Goal: Transaction & Acquisition: Book appointment/travel/reservation

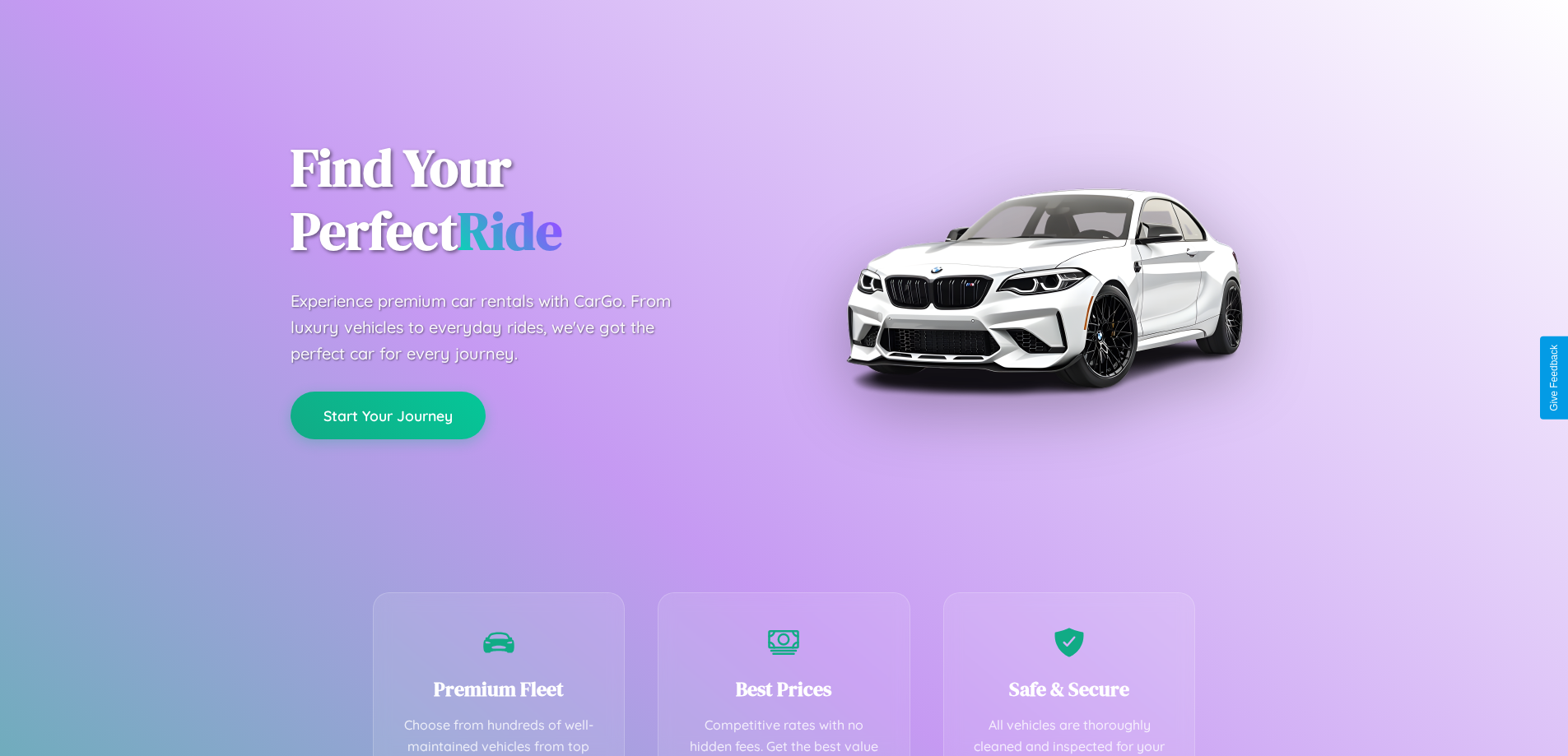
scroll to position [480, 0]
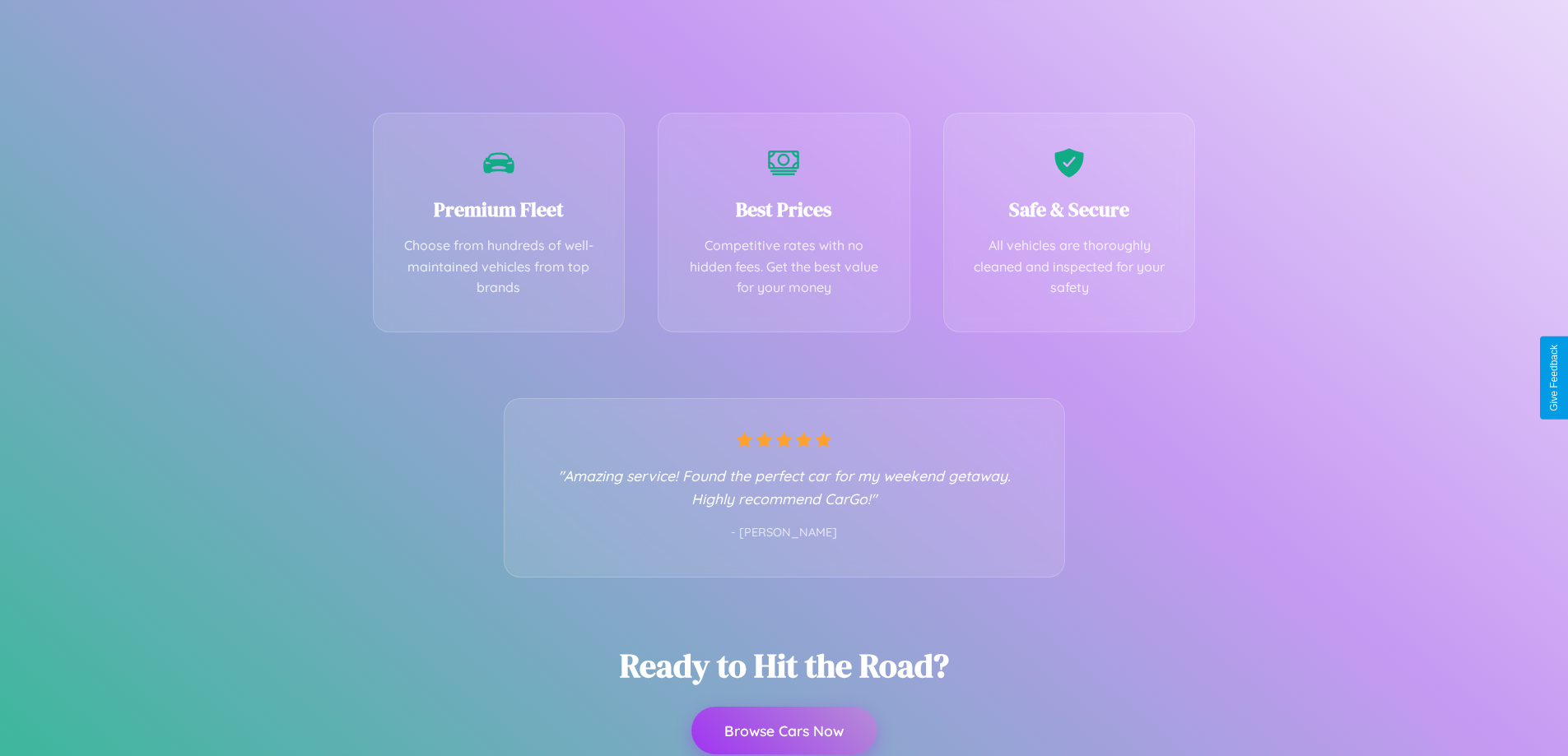
click at [784, 732] on button "Browse Cars Now" at bounding box center [784, 731] width 186 height 48
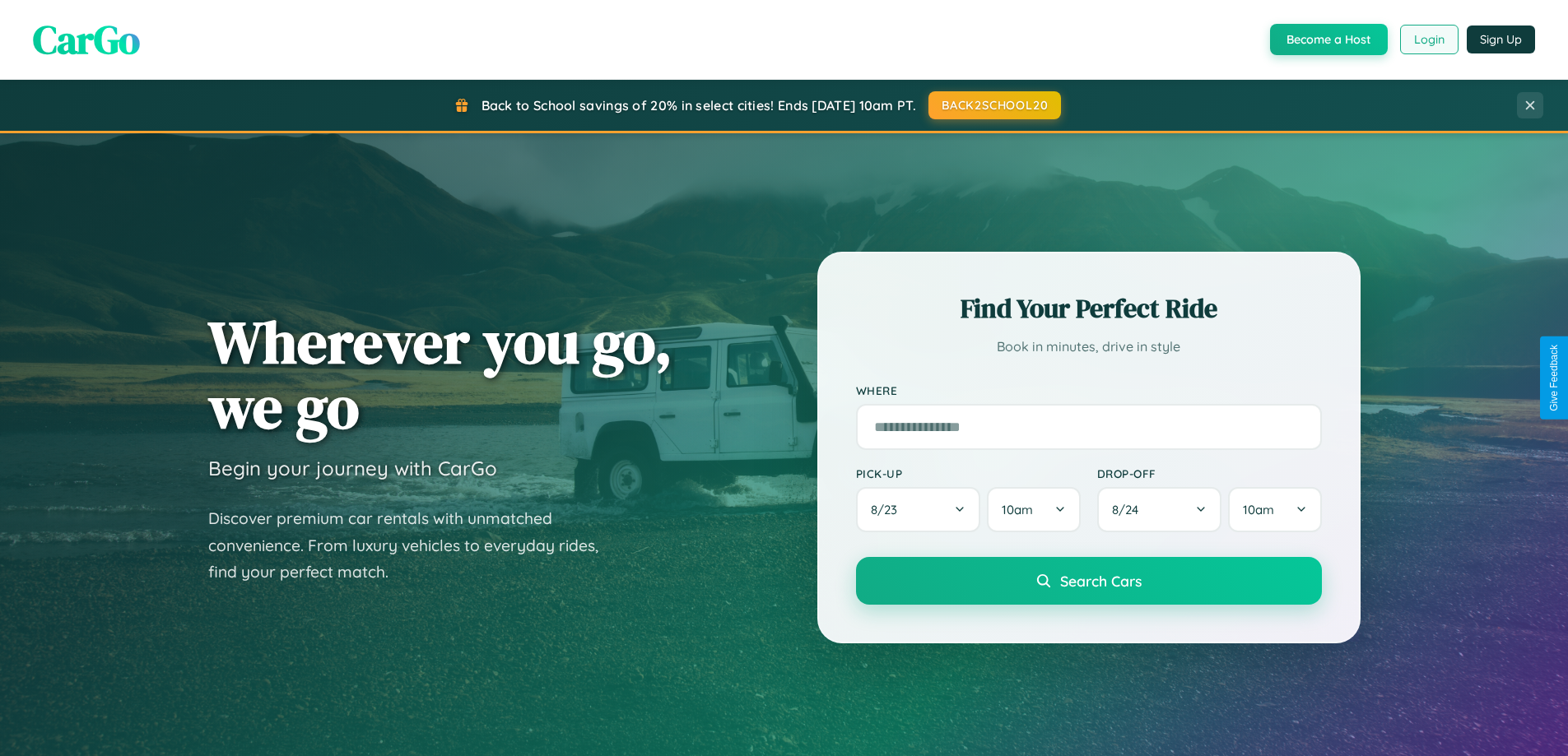
click at [1428, 39] on button "Login" at bounding box center [1429, 39] width 59 height 30
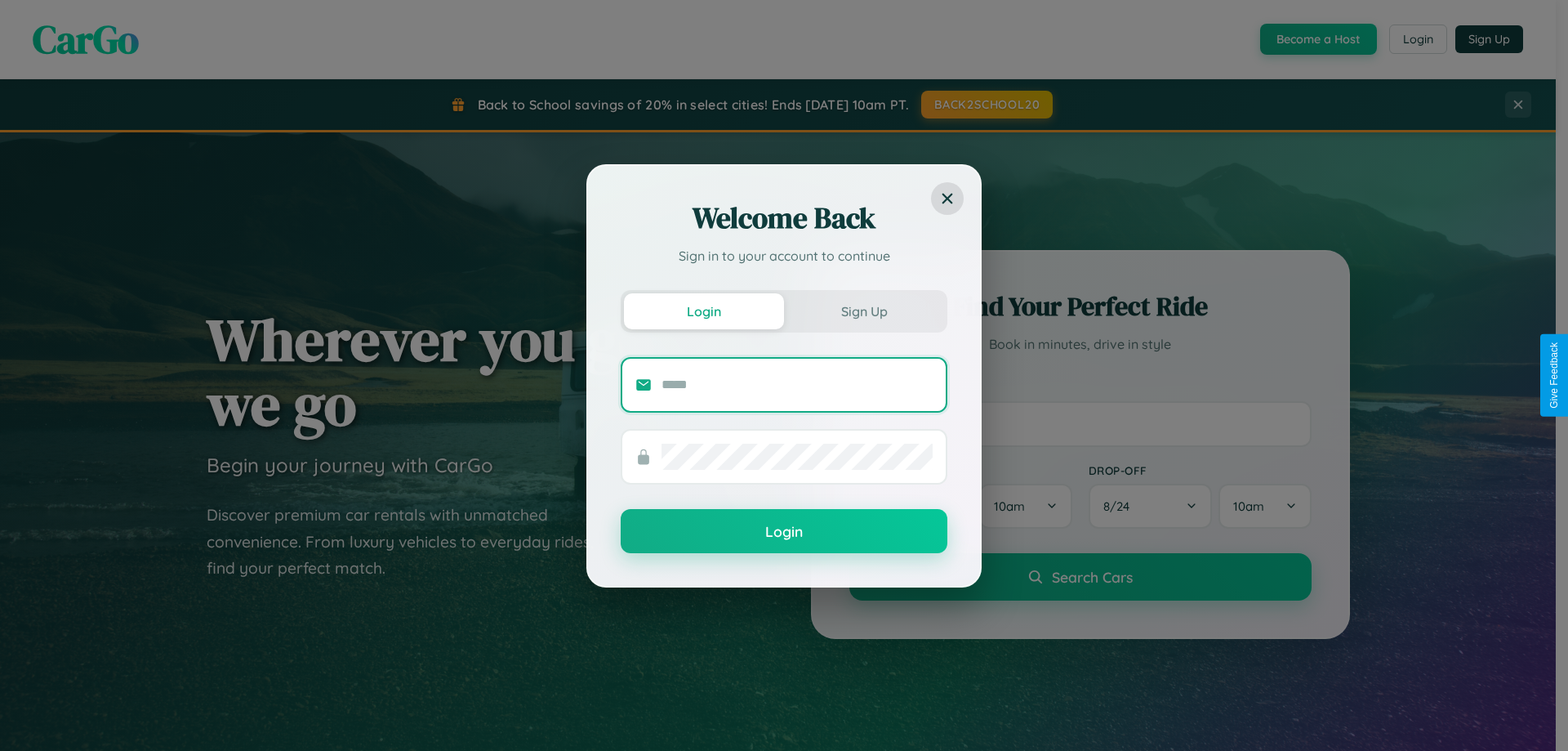
click at [797, 384] on input "text" at bounding box center [797, 385] width 271 height 26
type input "**********"
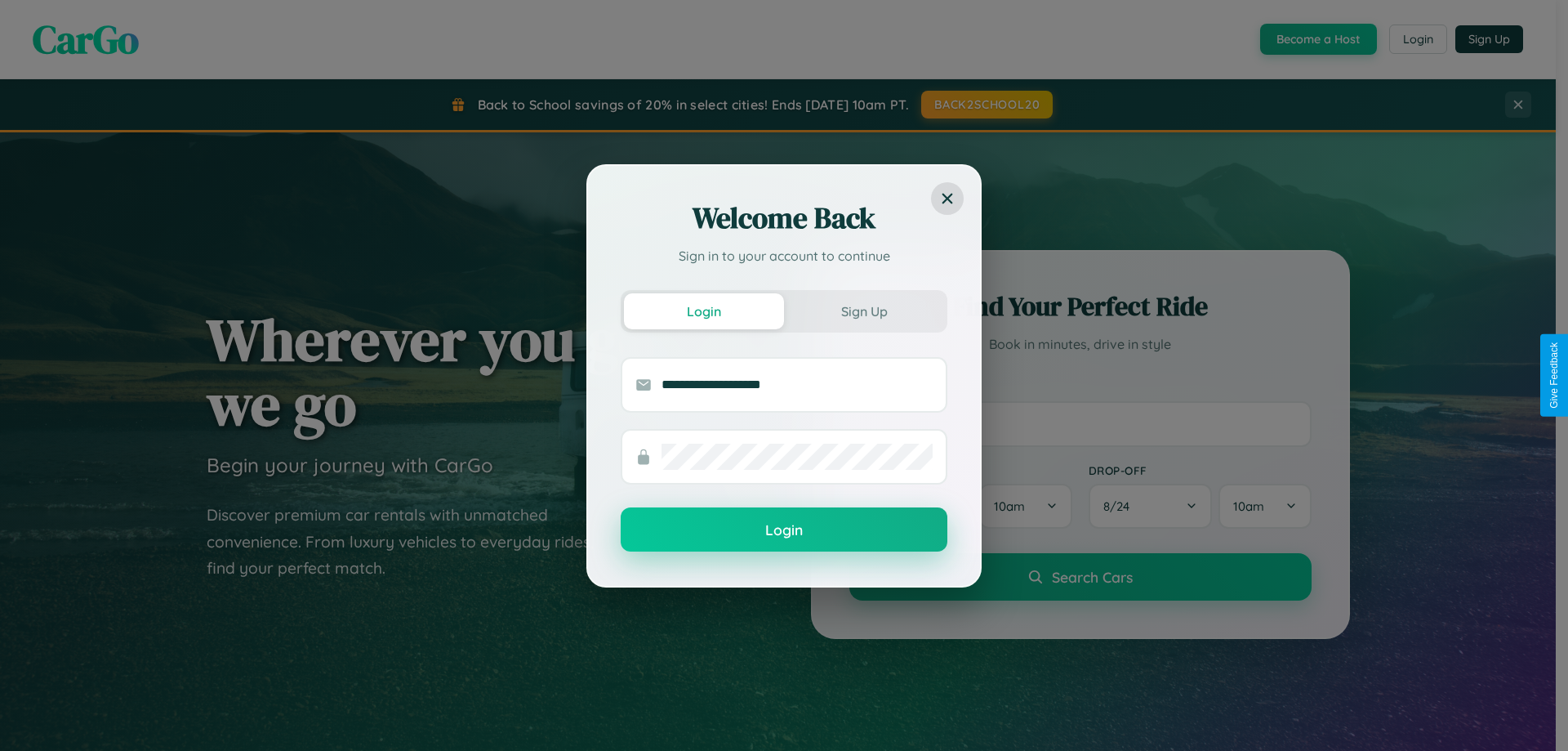
click at [784, 530] on button "Login" at bounding box center [784, 529] width 327 height 44
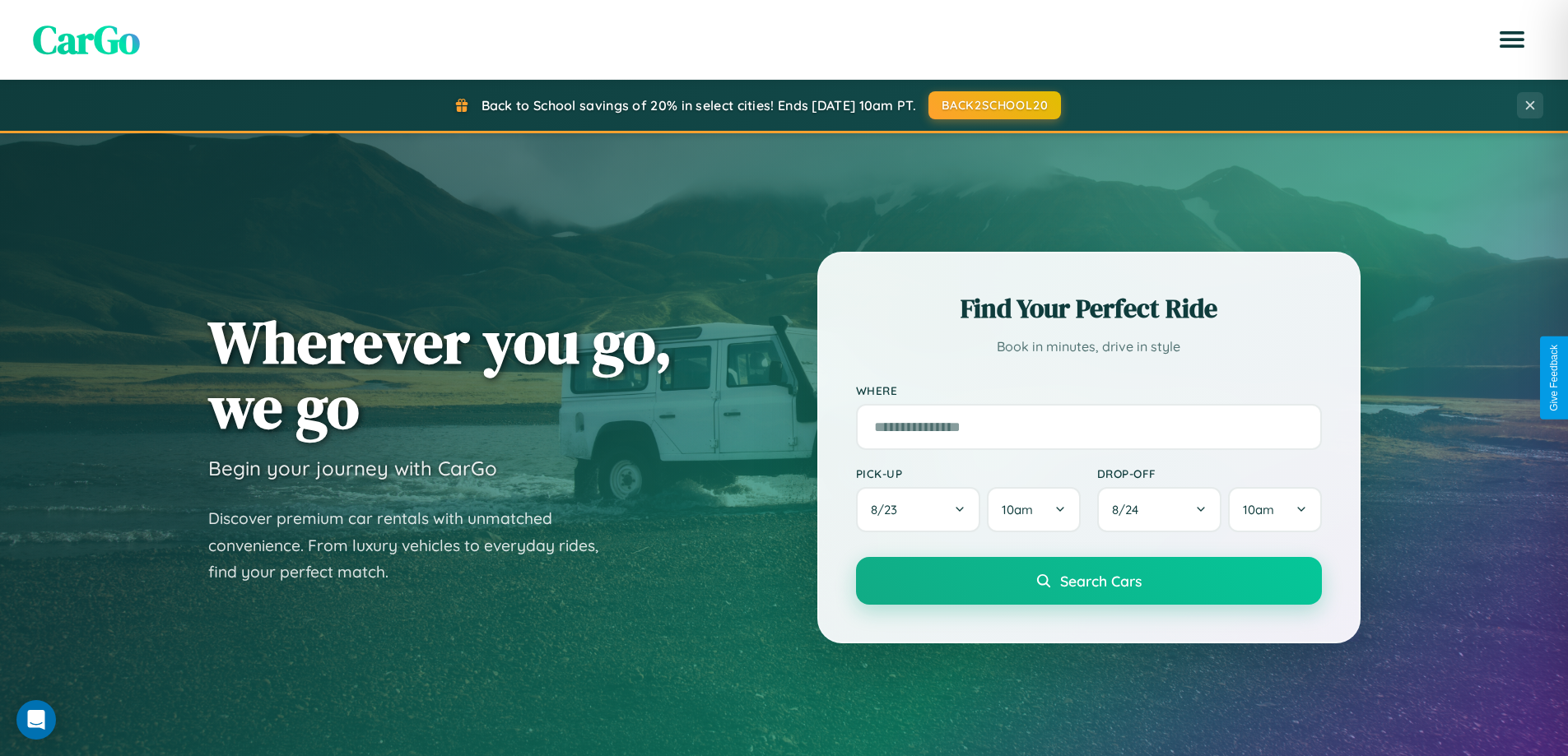
scroll to position [710, 0]
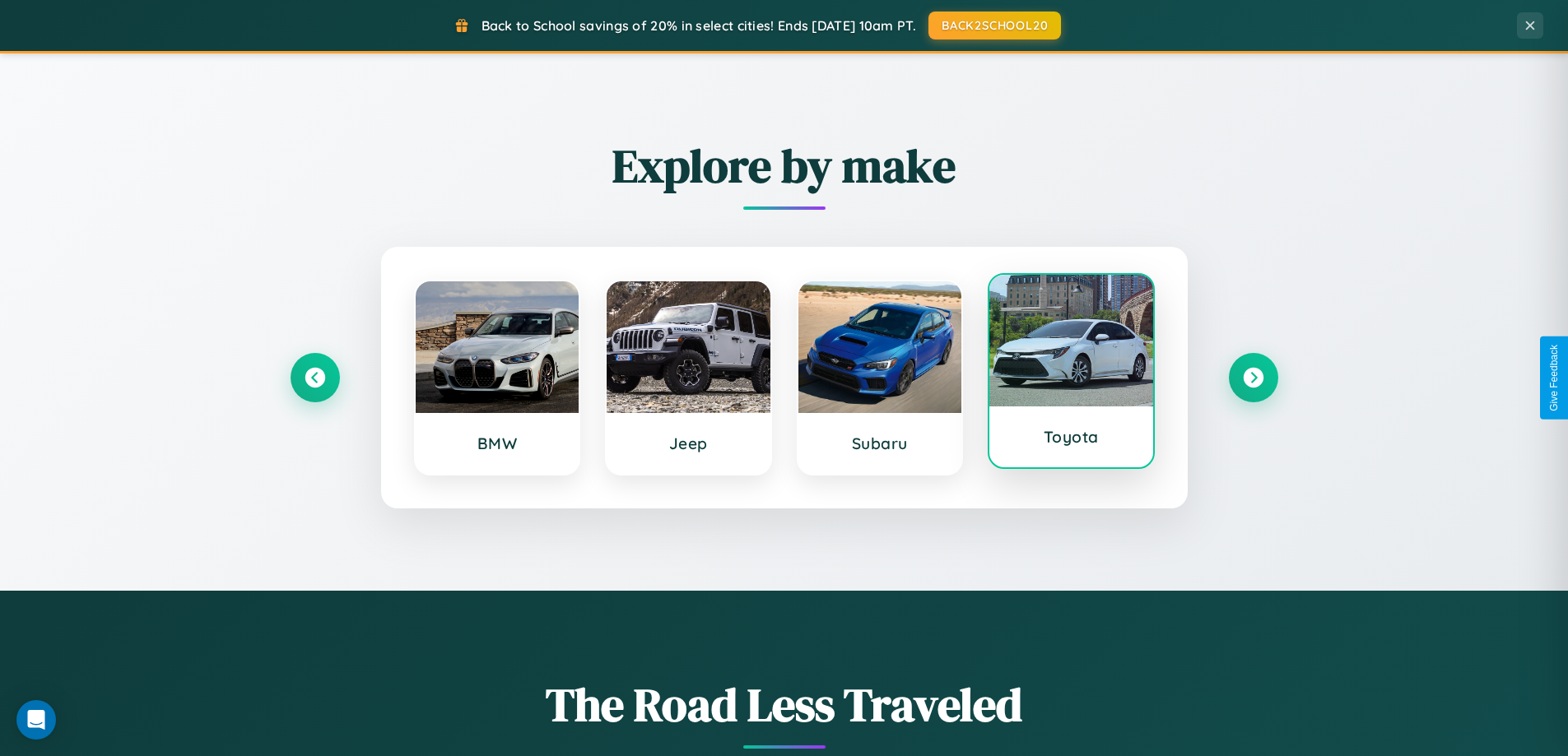
click at [1071, 374] on div at bounding box center [1071, 340] width 164 height 131
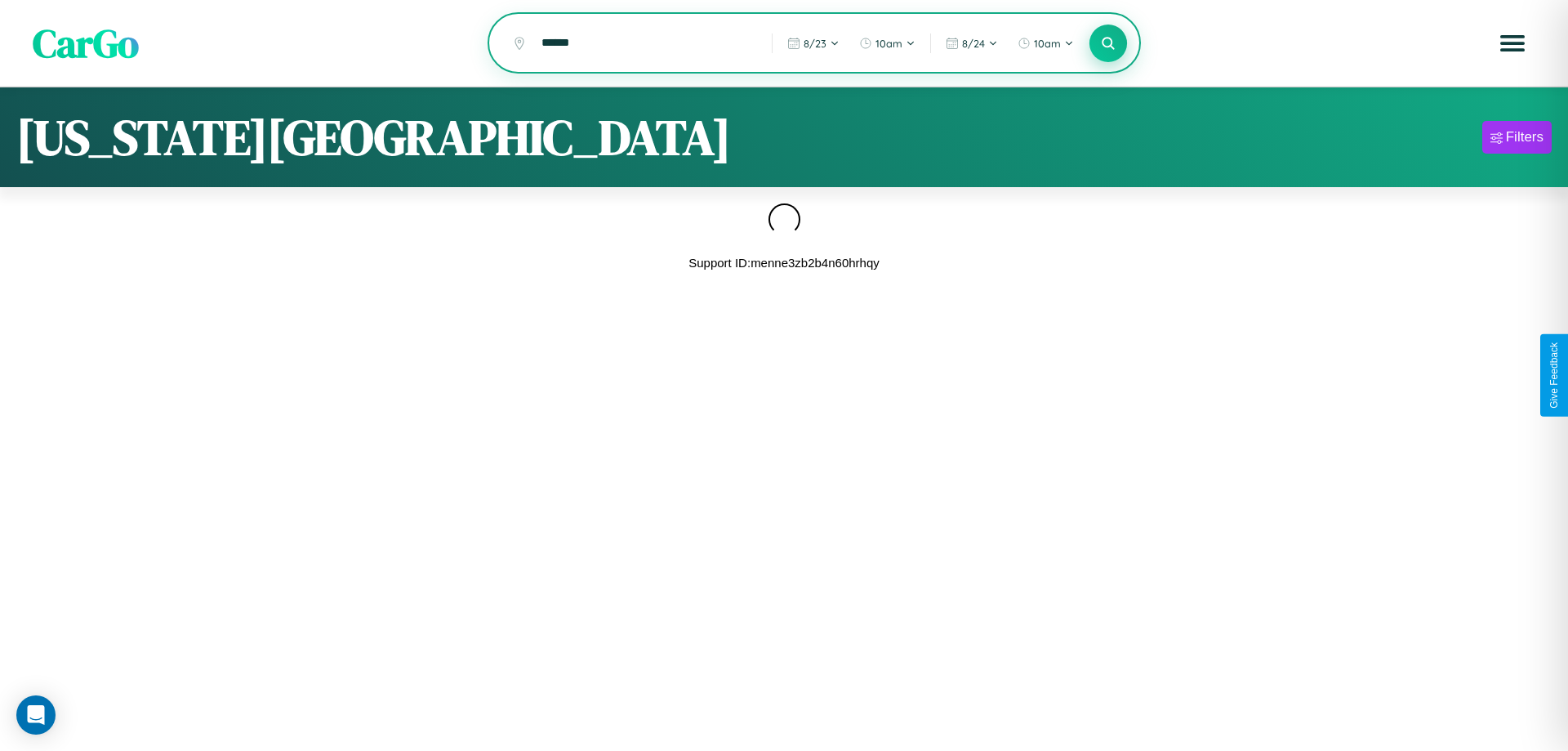
click at [1108, 44] on icon at bounding box center [1108, 43] width 16 height 16
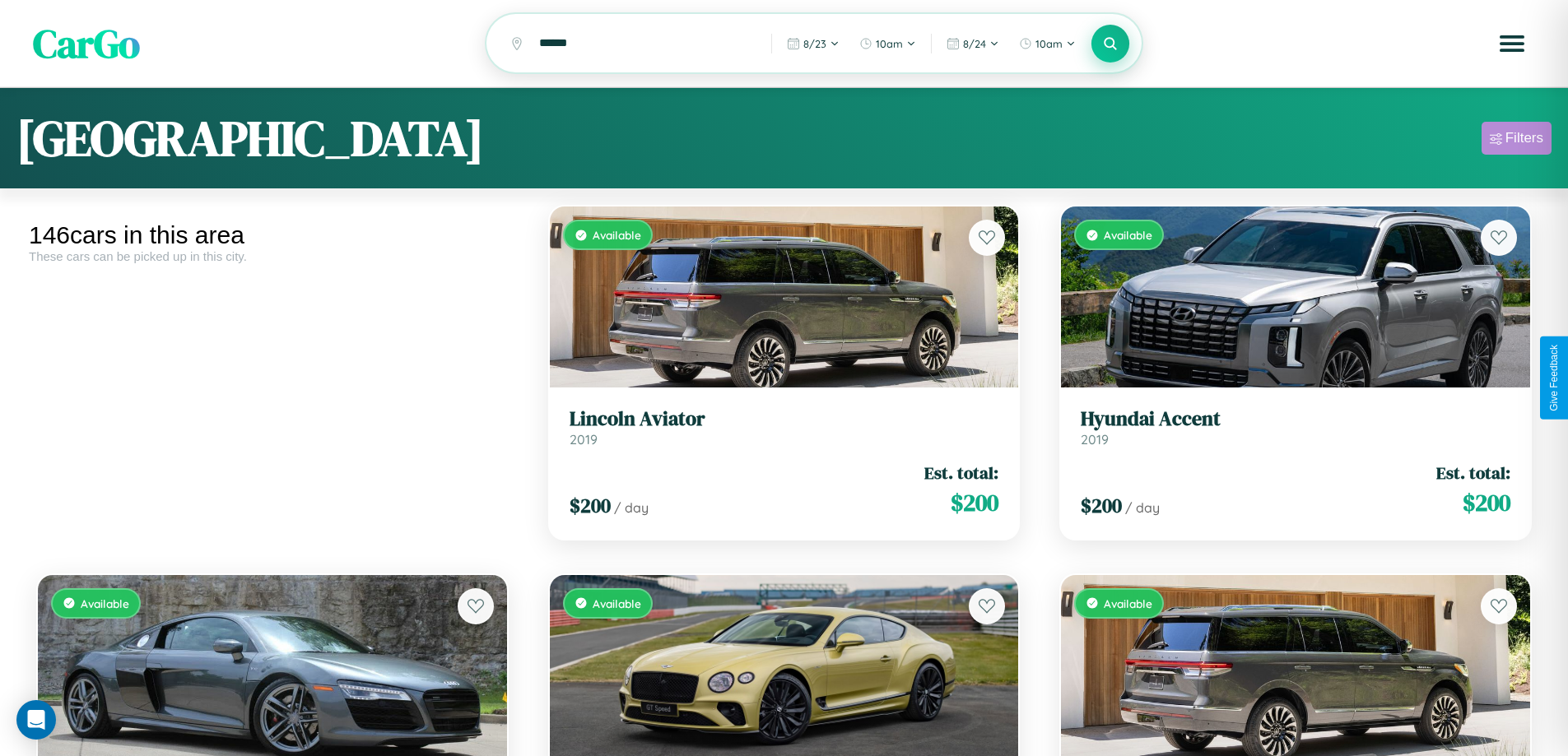
click at [1516, 141] on div "Filters" at bounding box center [1524, 138] width 38 height 17
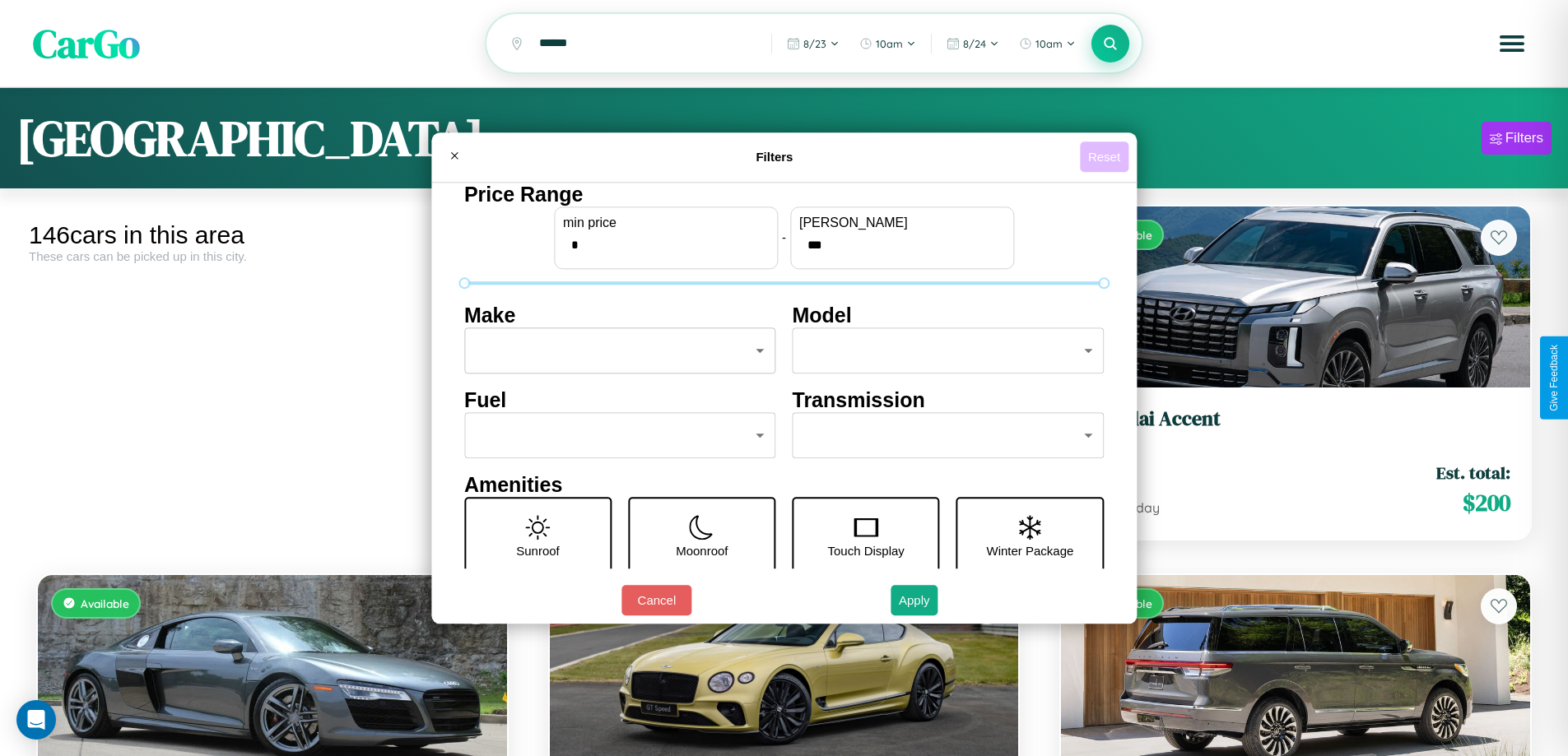
click at [1107, 157] on button "Reset" at bounding box center [1104, 157] width 48 height 31
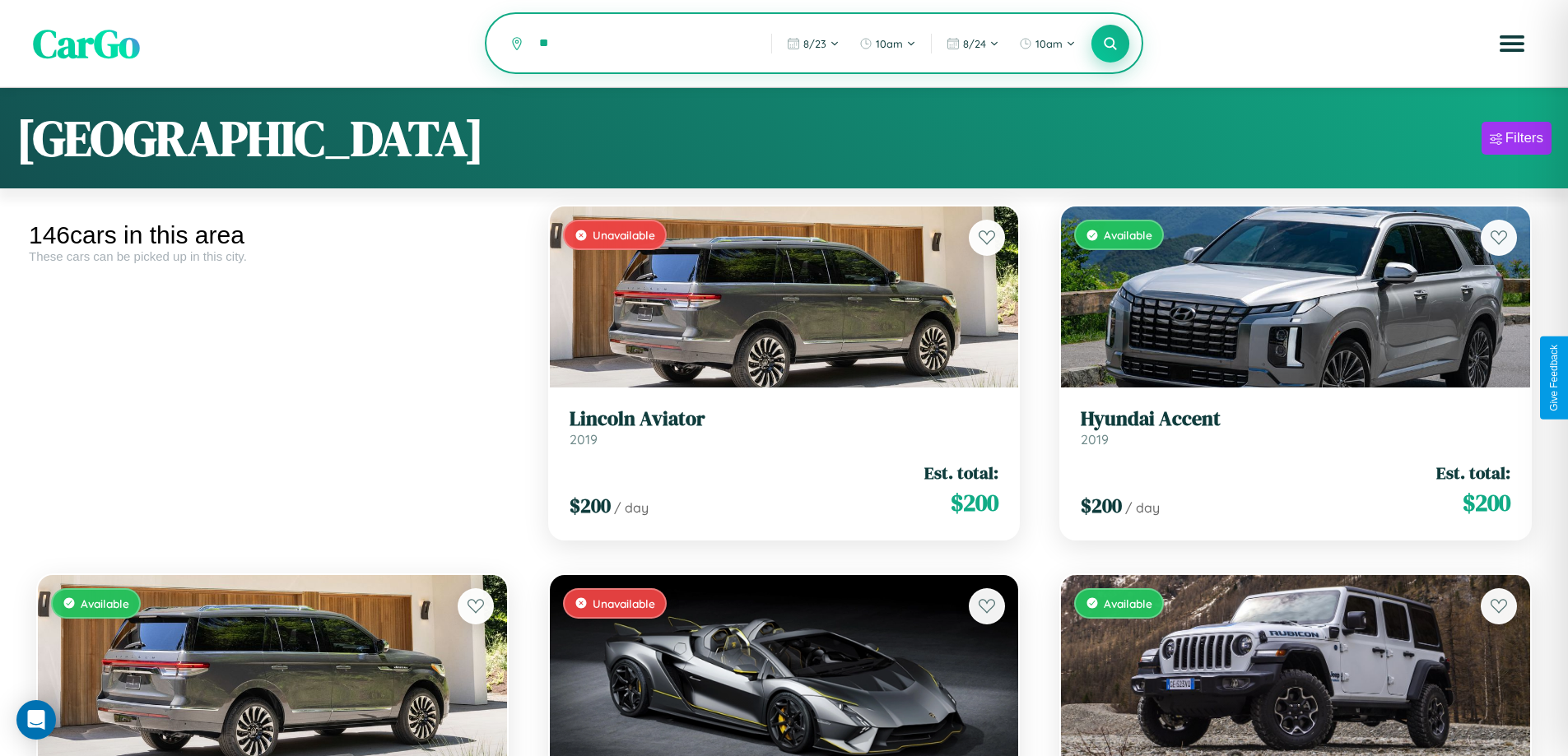
type input "*"
type input "******"
click at [1110, 45] on icon at bounding box center [1111, 43] width 16 height 16
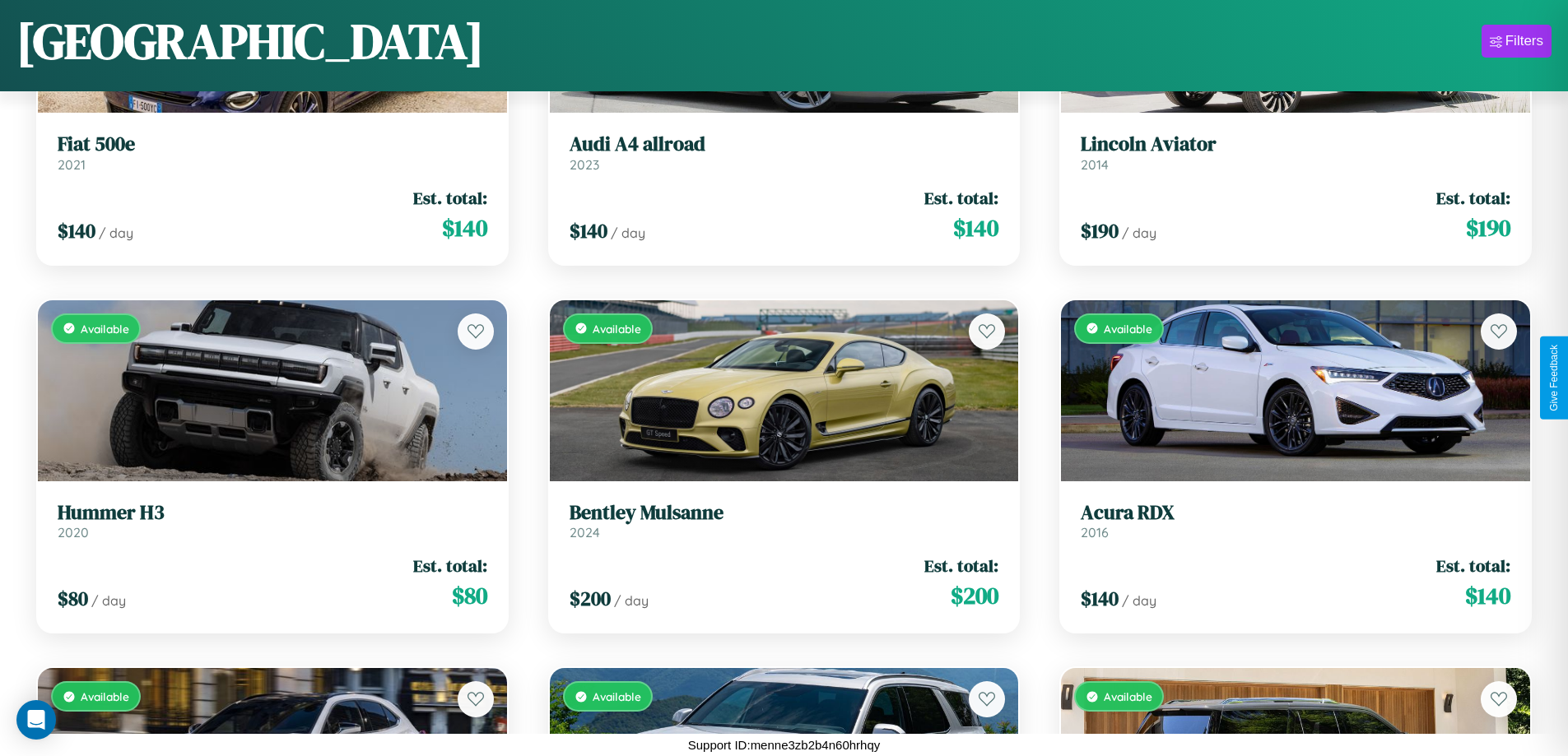
scroll to position [1337, 0]
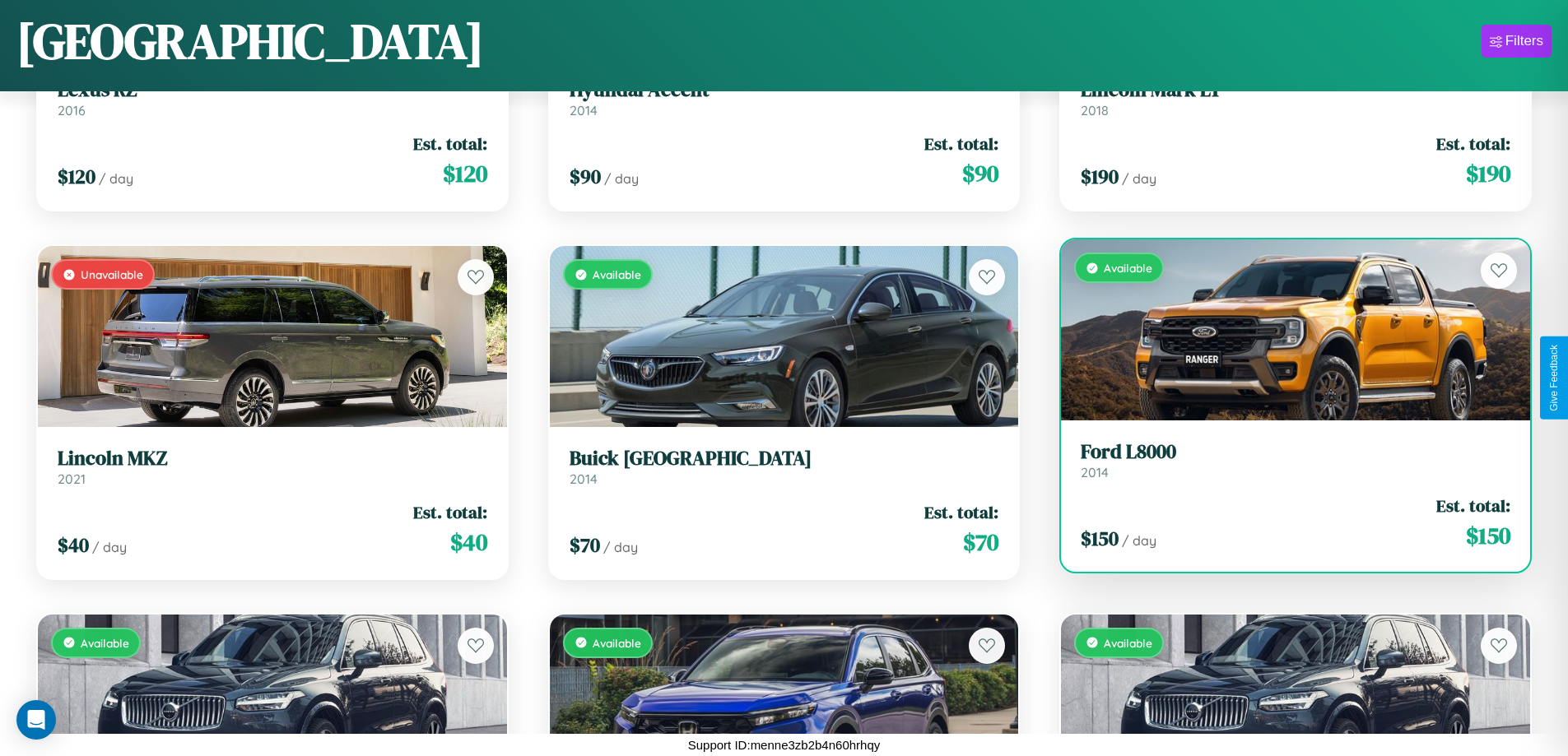
click at [1285, 463] on link "Ford L8000 2014" at bounding box center [1296, 460] width 430 height 40
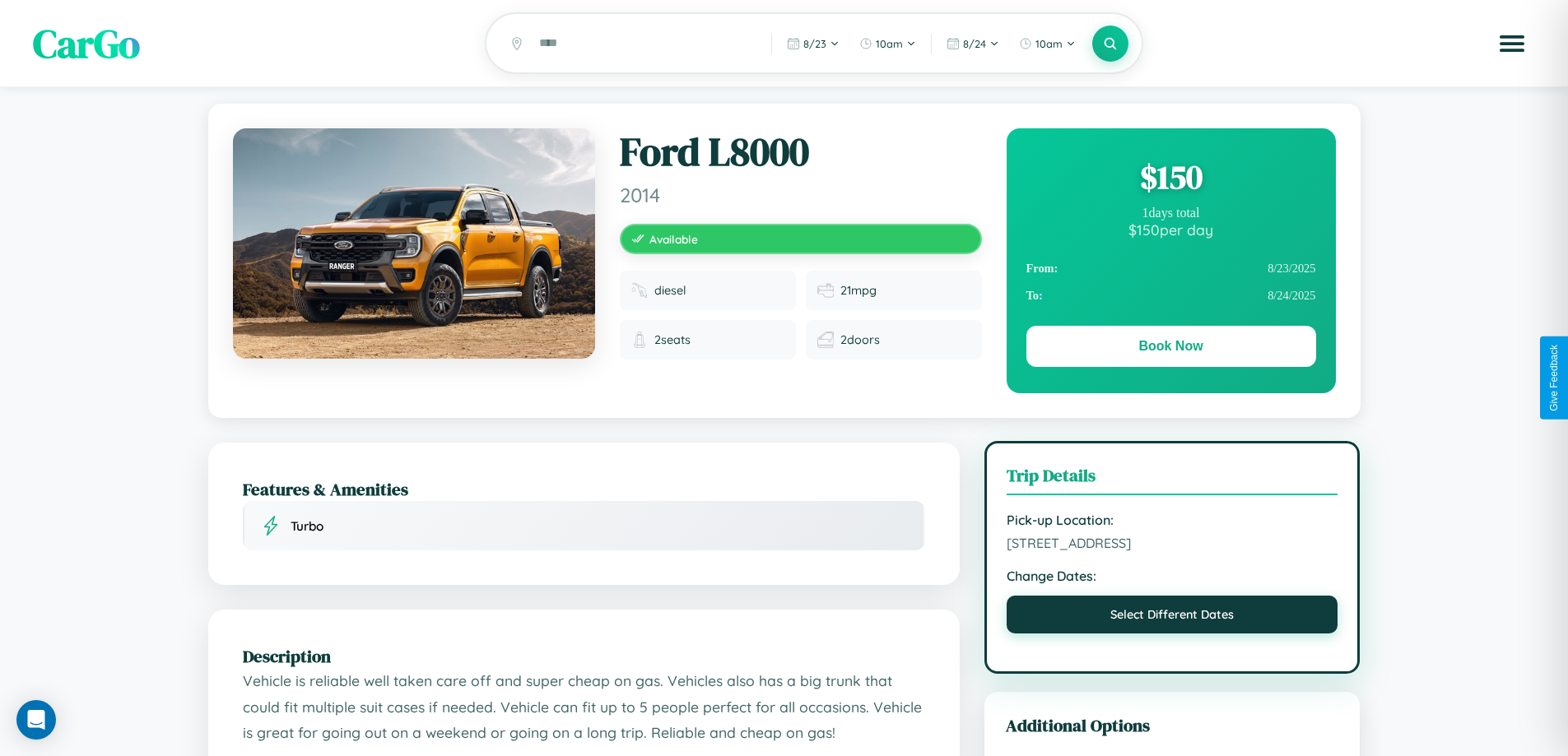
click at [1172, 634] on button "Select Different Dates" at bounding box center [1172, 614] width 332 height 38
select select "*"
select select "****"
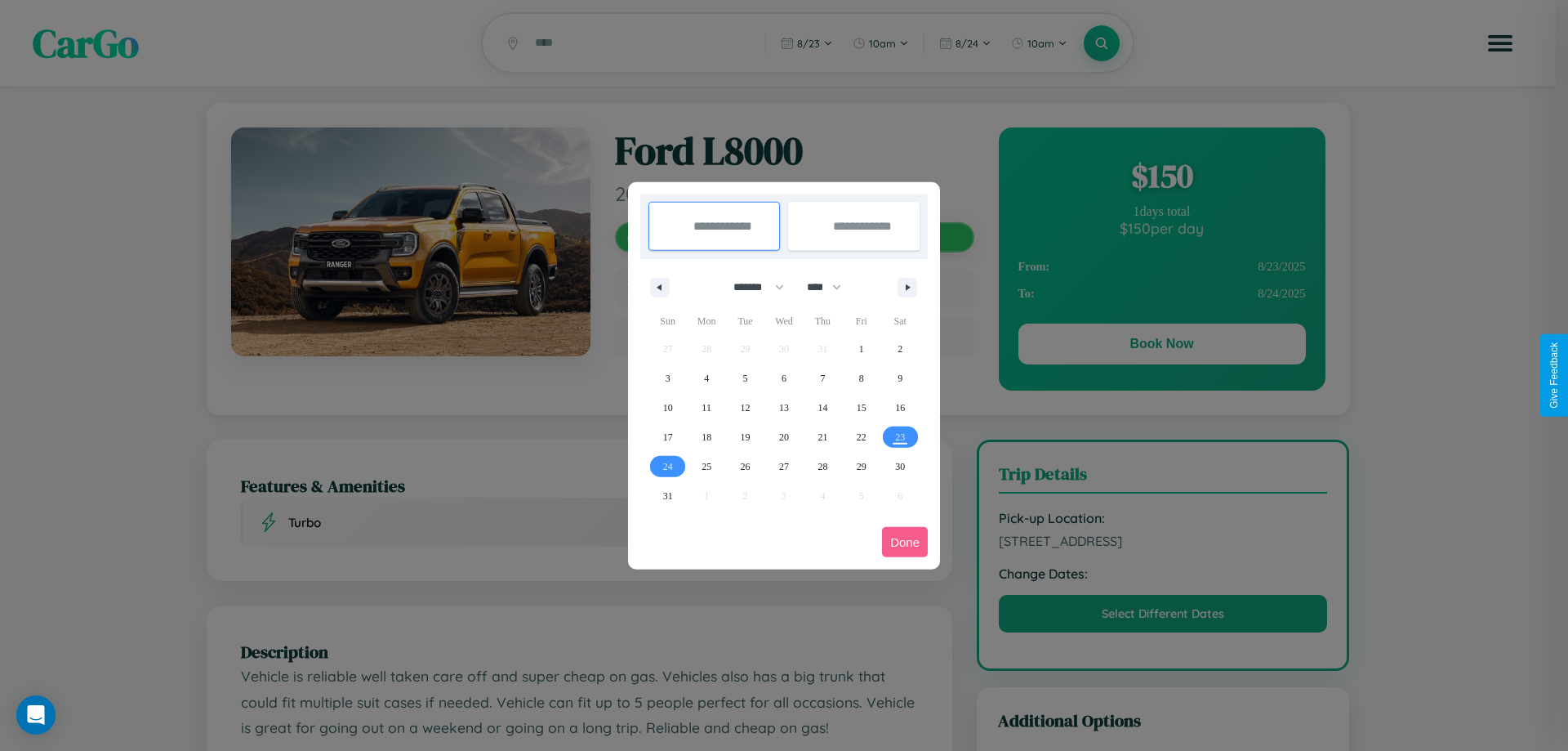
click at [751, 287] on select "******* ******** ***** ***** *** **** **** ****** ********* ******* ******** **…" at bounding box center [756, 287] width 69 height 27
select select "*"
click at [831, 287] on select "**** **** **** **** **** **** **** **** **** **** **** **** **** **** **** ****…" at bounding box center [824, 287] width 49 height 27
select select "****"
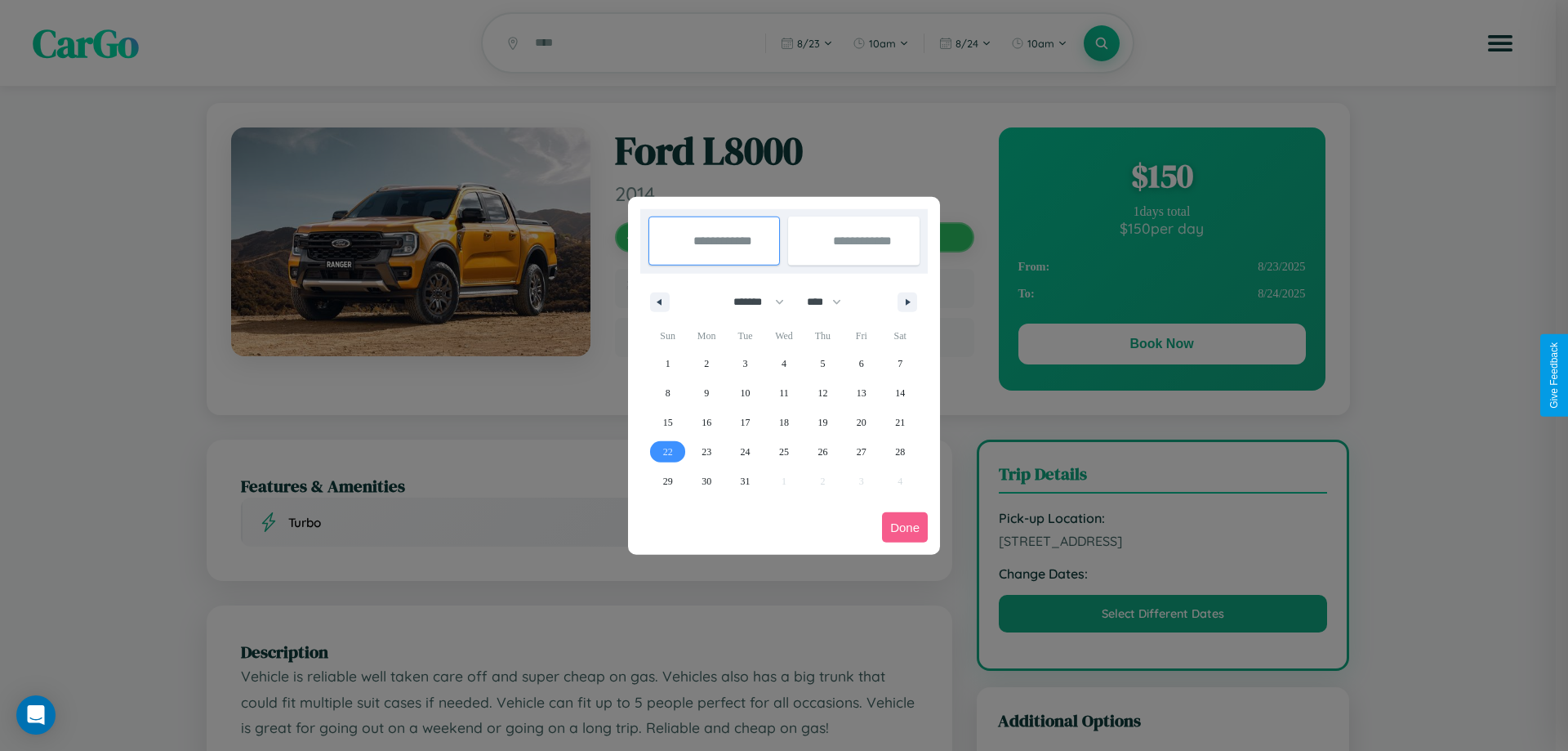
click at [667, 451] on span "22" at bounding box center [668, 452] width 10 height 30
type input "**********"
click at [745, 451] on span "24" at bounding box center [745, 452] width 10 height 30
type input "**********"
click at [905, 527] on button "Done" at bounding box center [905, 528] width 46 height 30
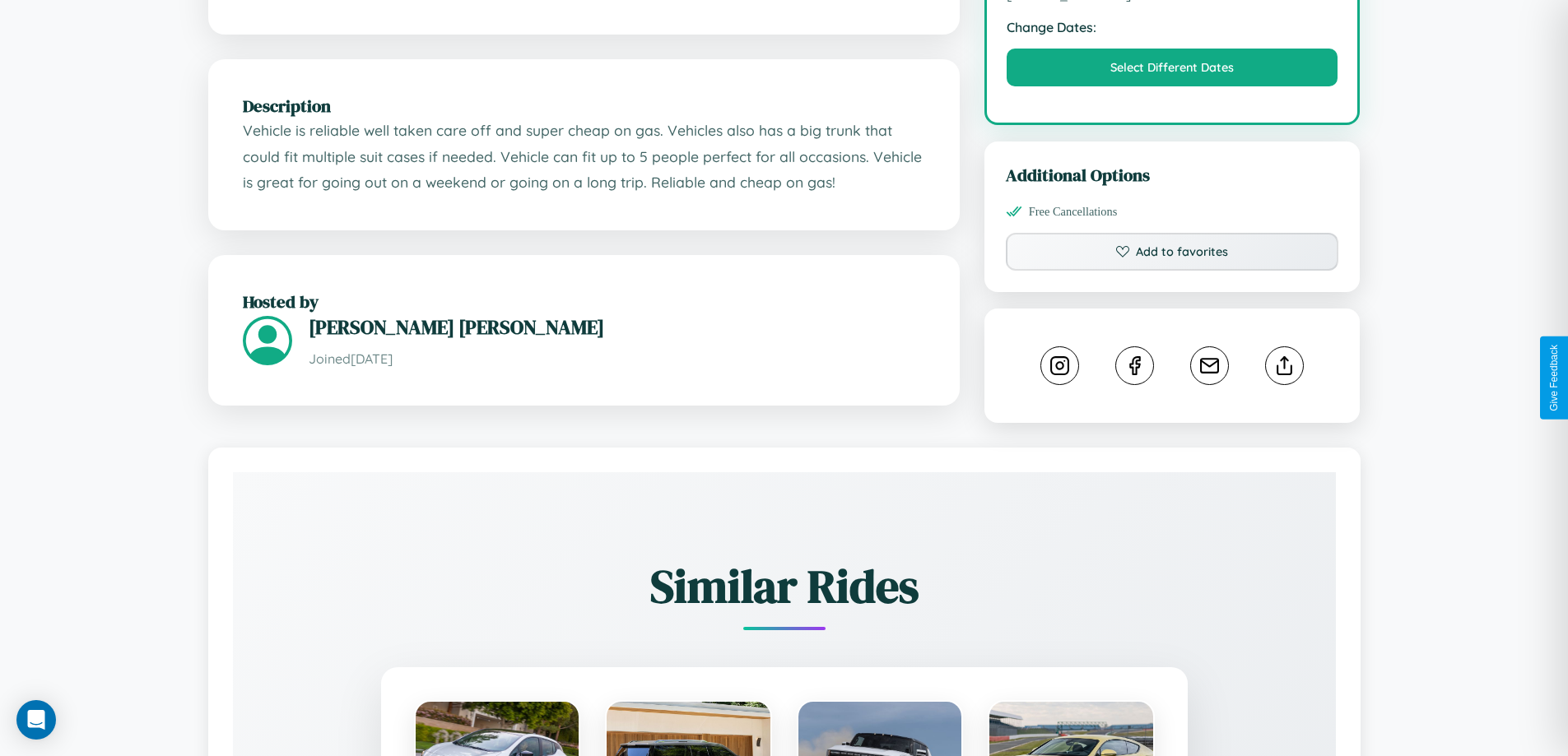
scroll to position [557, 0]
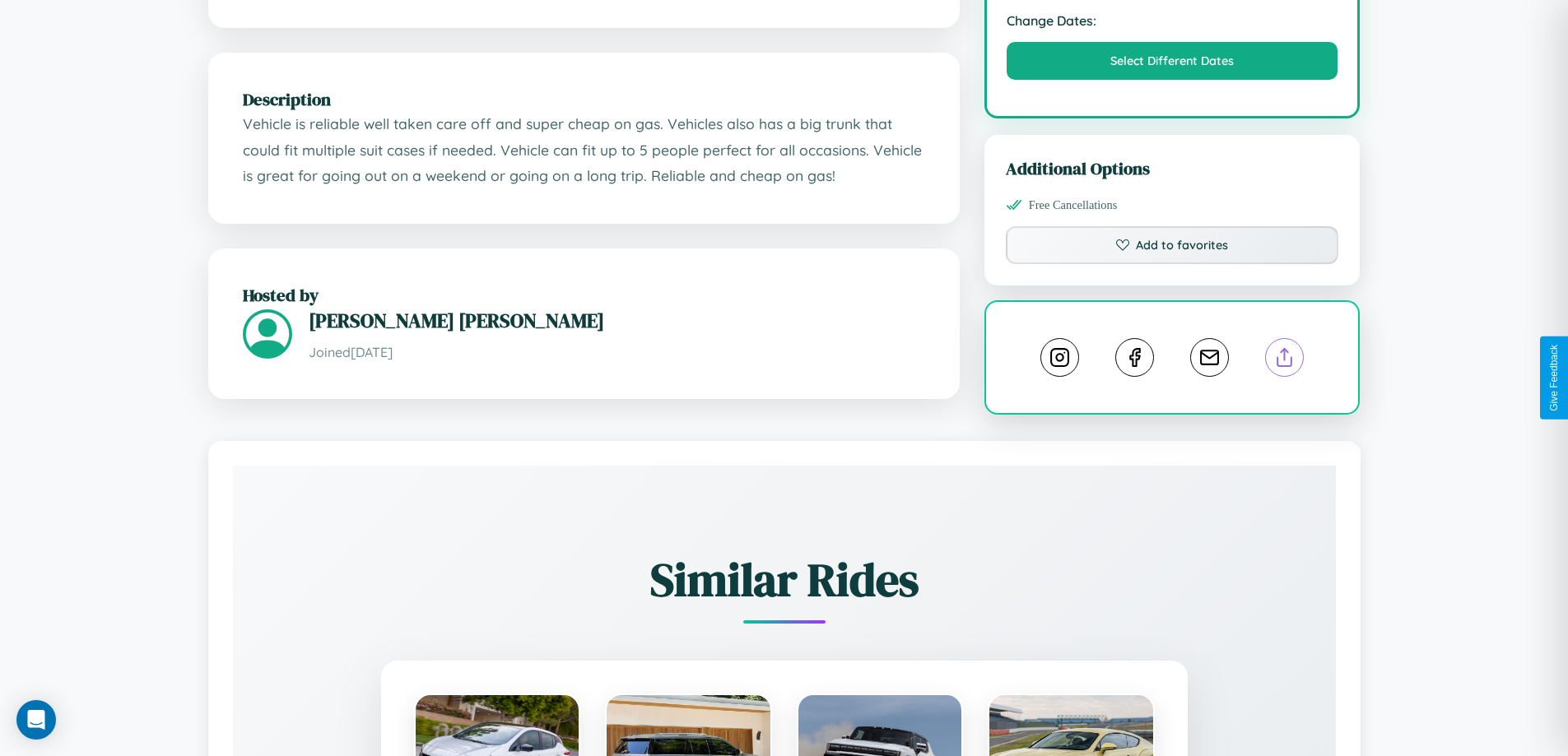
click at [1285, 360] on line at bounding box center [1285, 354] width 0 height 11
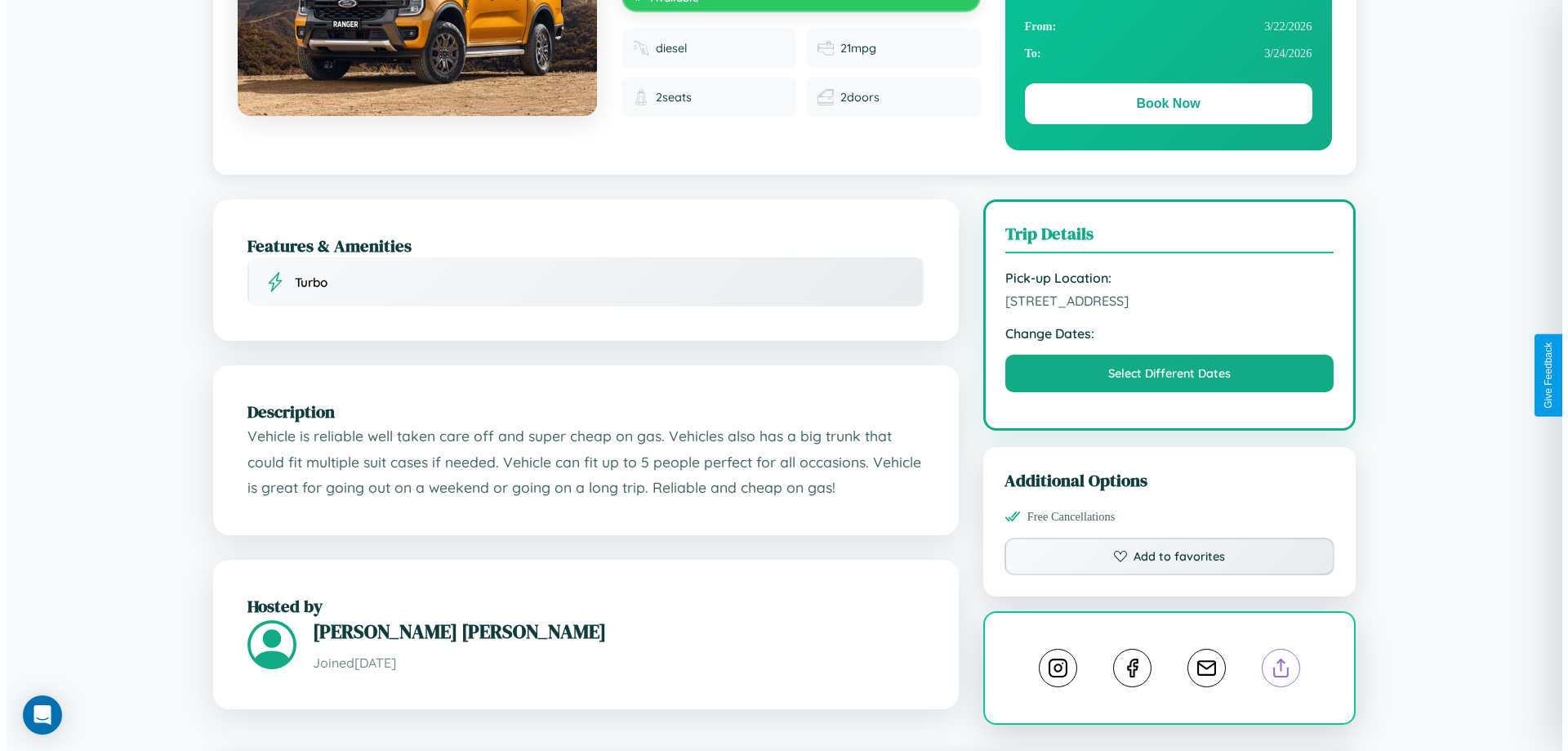
scroll to position [0, 0]
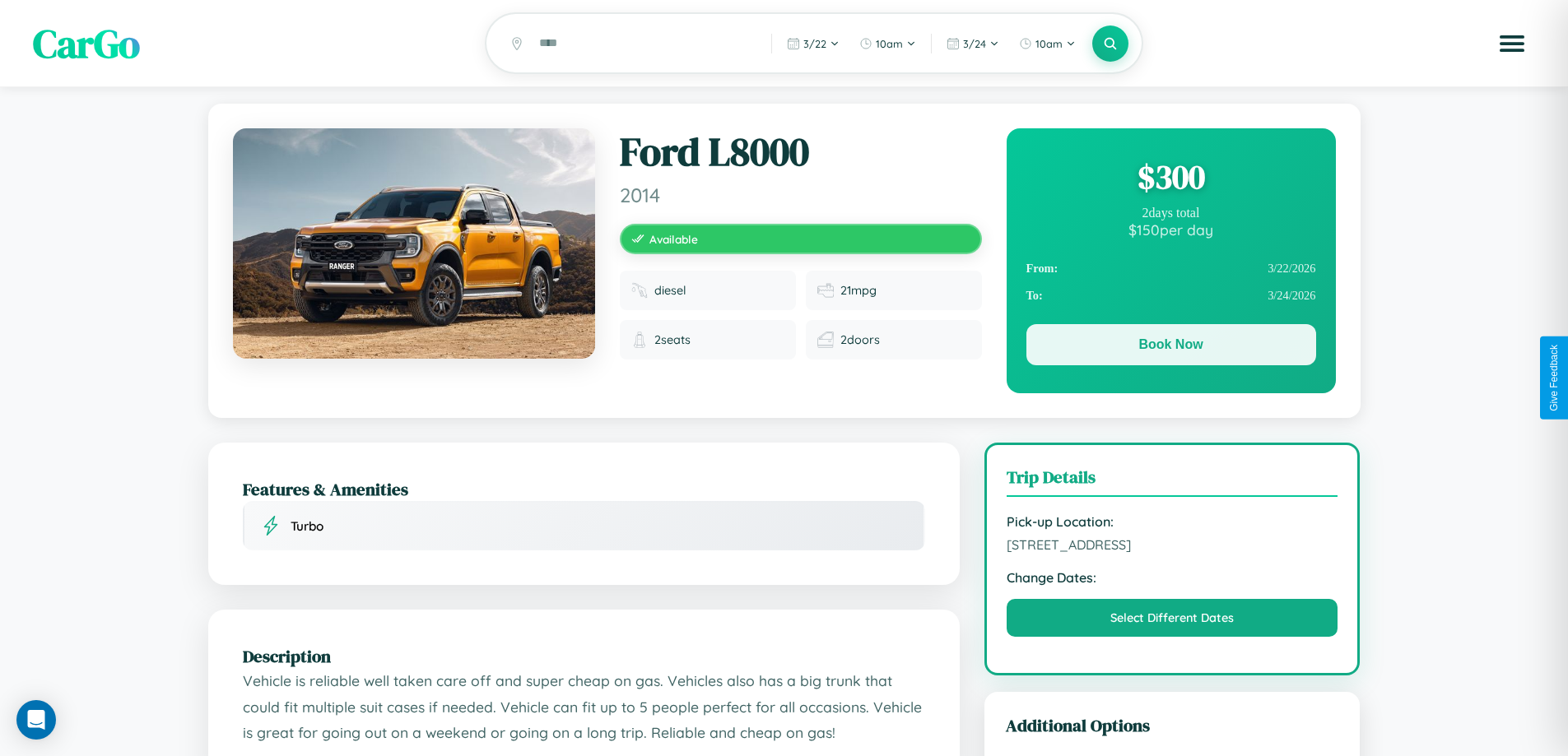
click at [1171, 347] on button "Book Now" at bounding box center [1171, 344] width 290 height 41
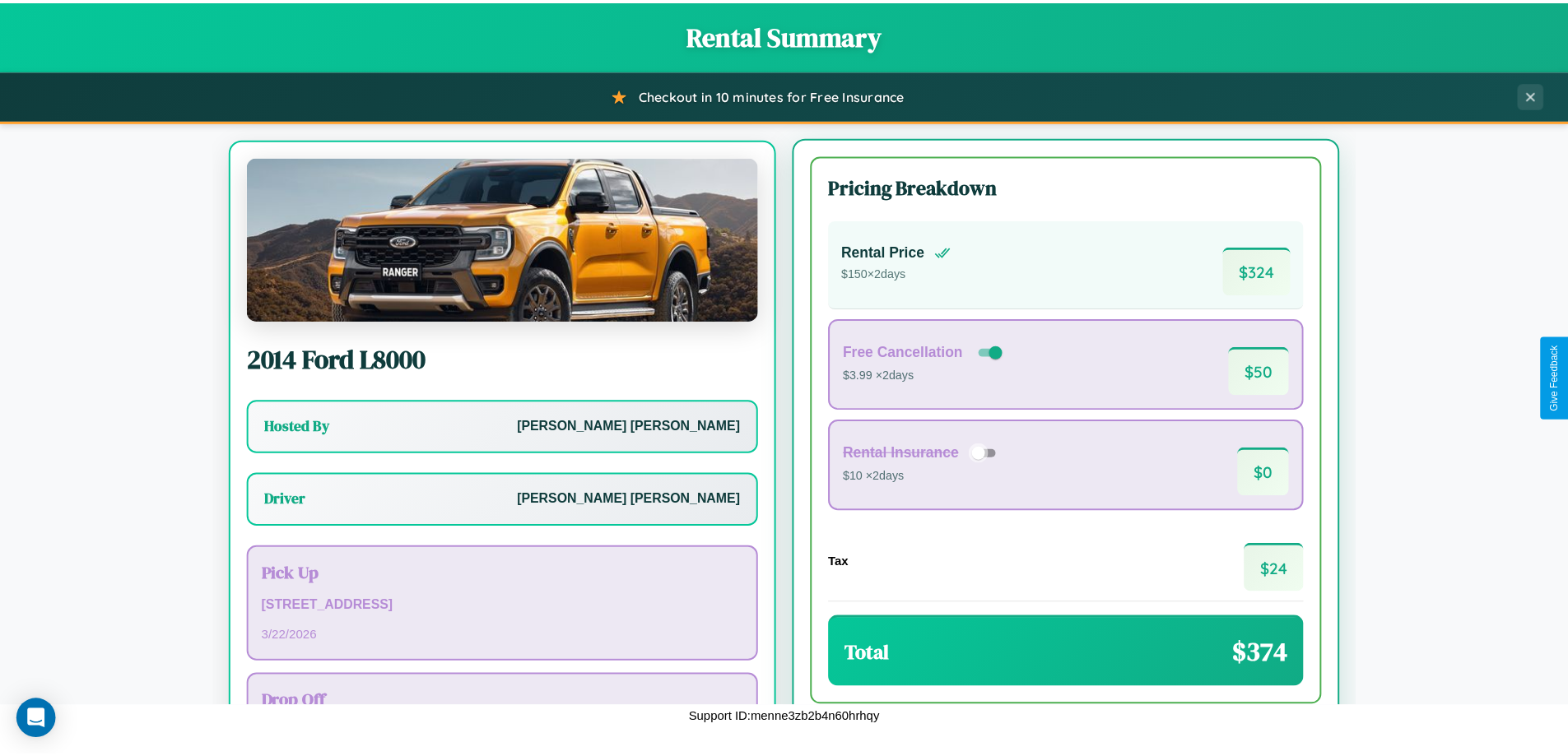
scroll to position [76, 0]
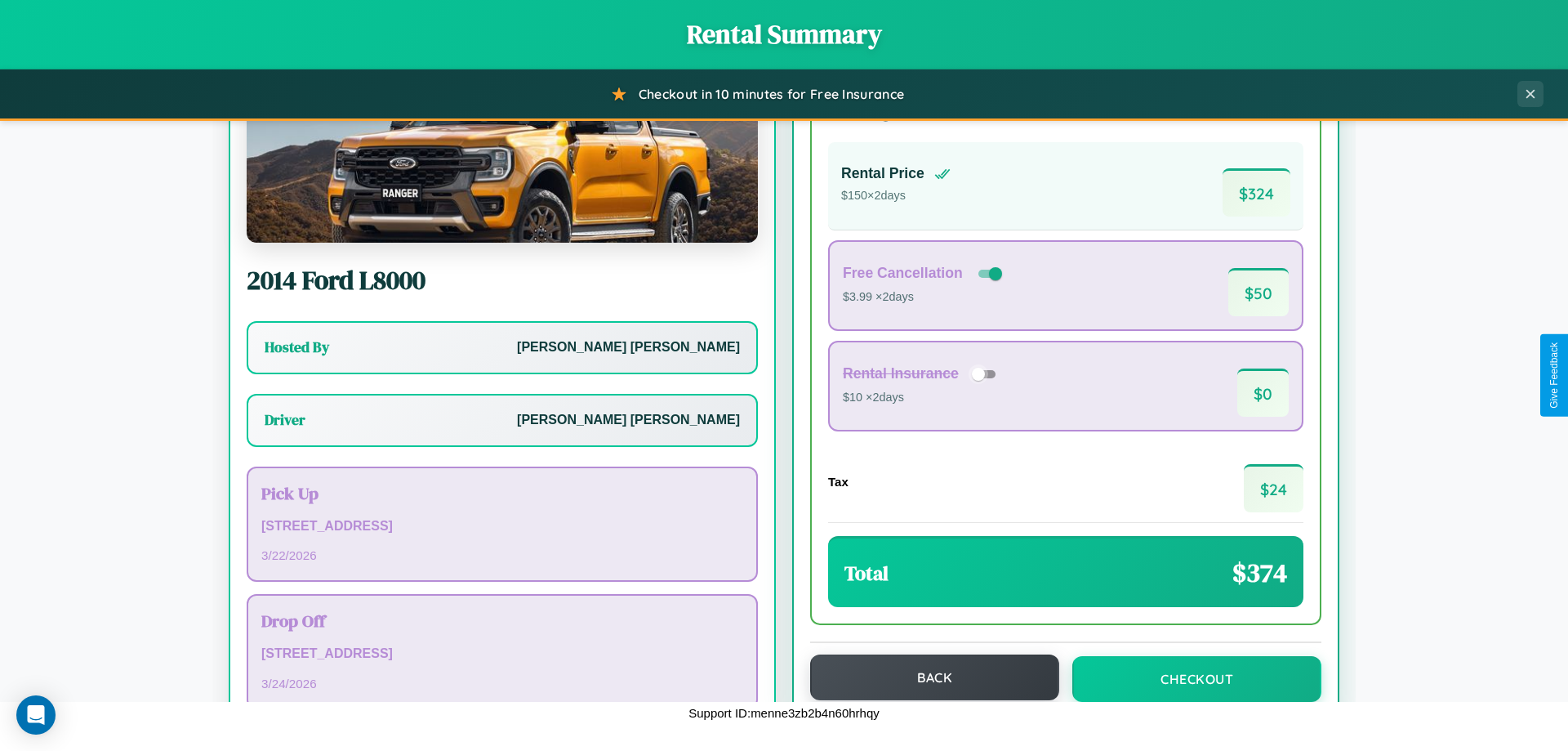
click at [927, 678] on button "Back" at bounding box center [935, 677] width 249 height 46
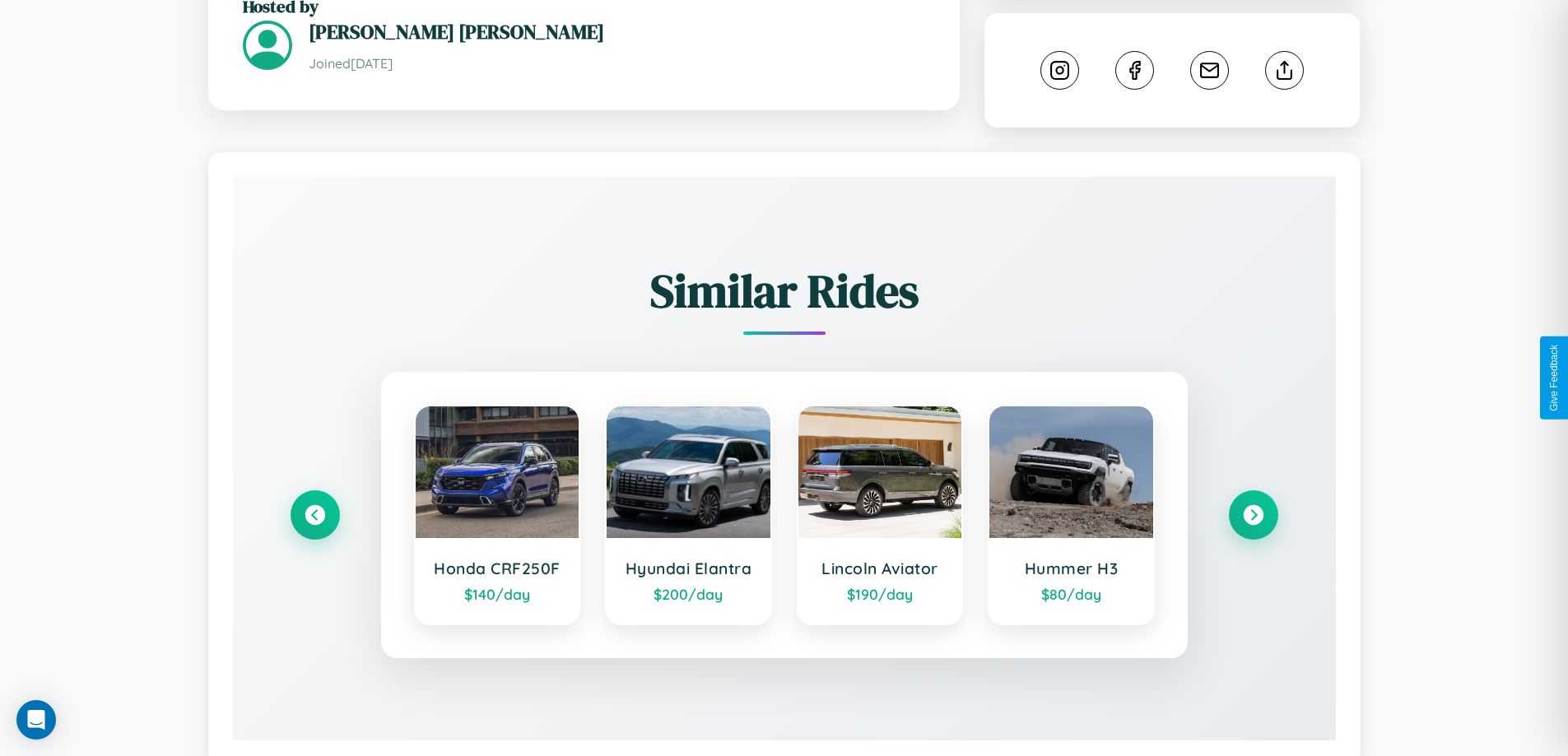
scroll to position [913, 0]
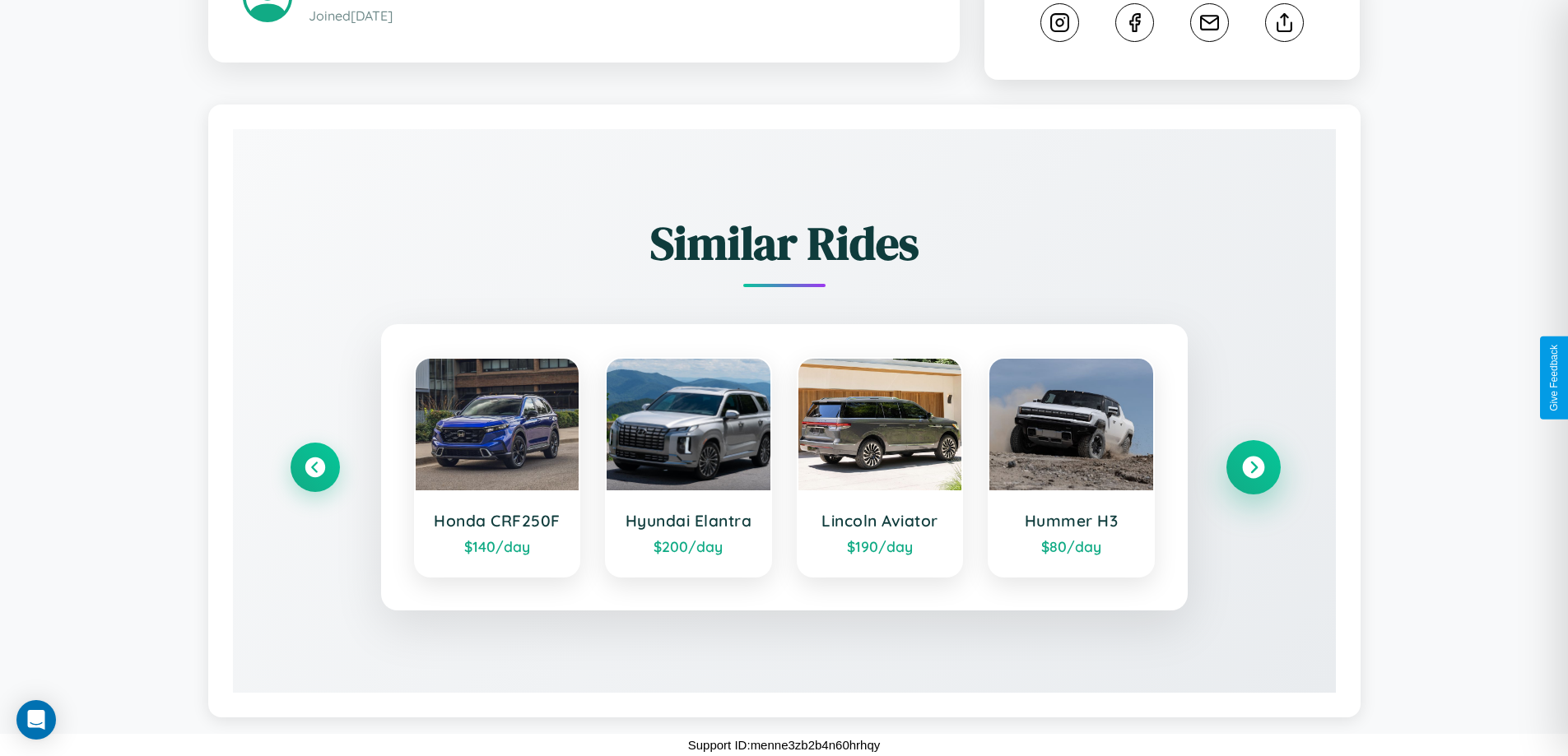
click at [1253, 467] on icon at bounding box center [1253, 467] width 22 height 22
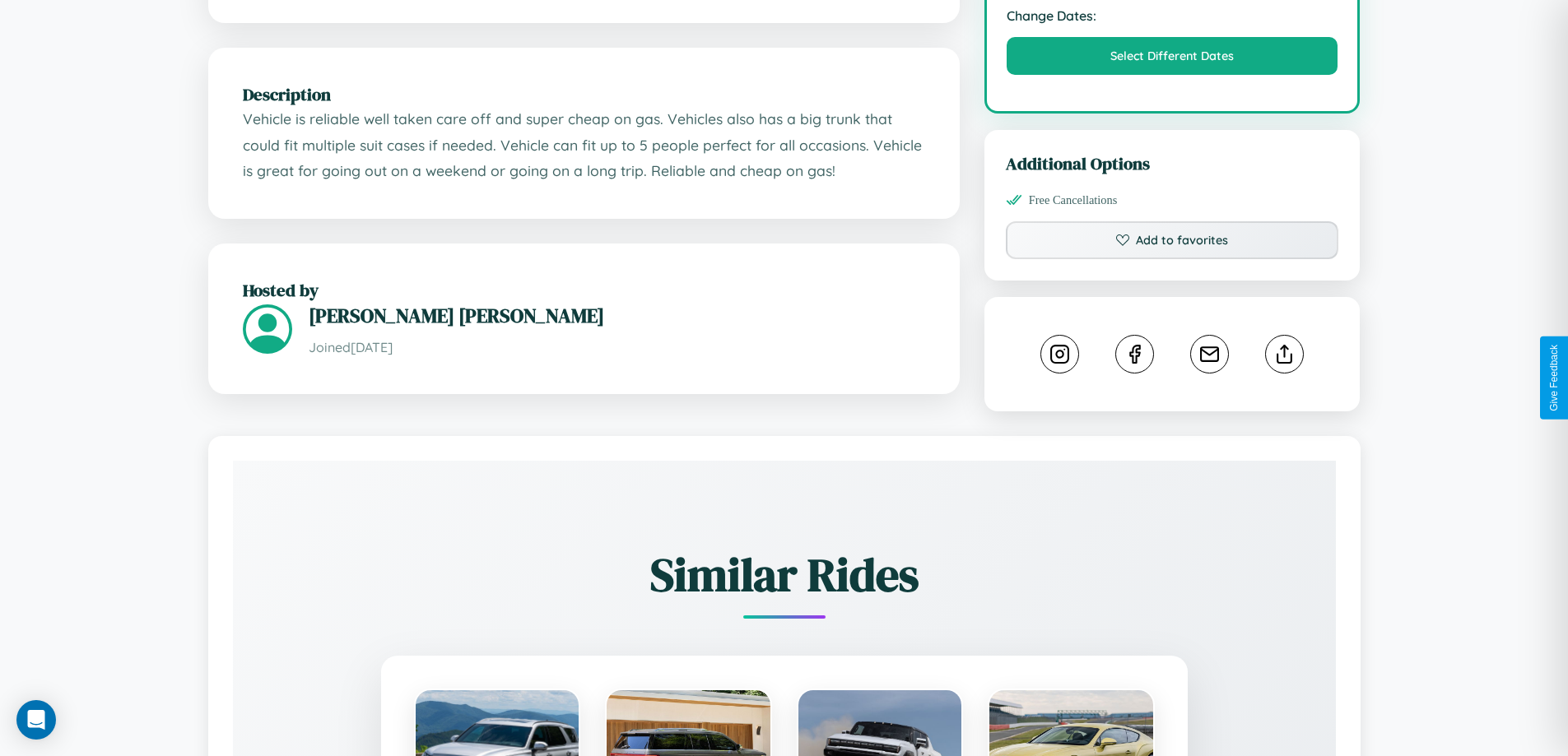
scroll to position [557, 0]
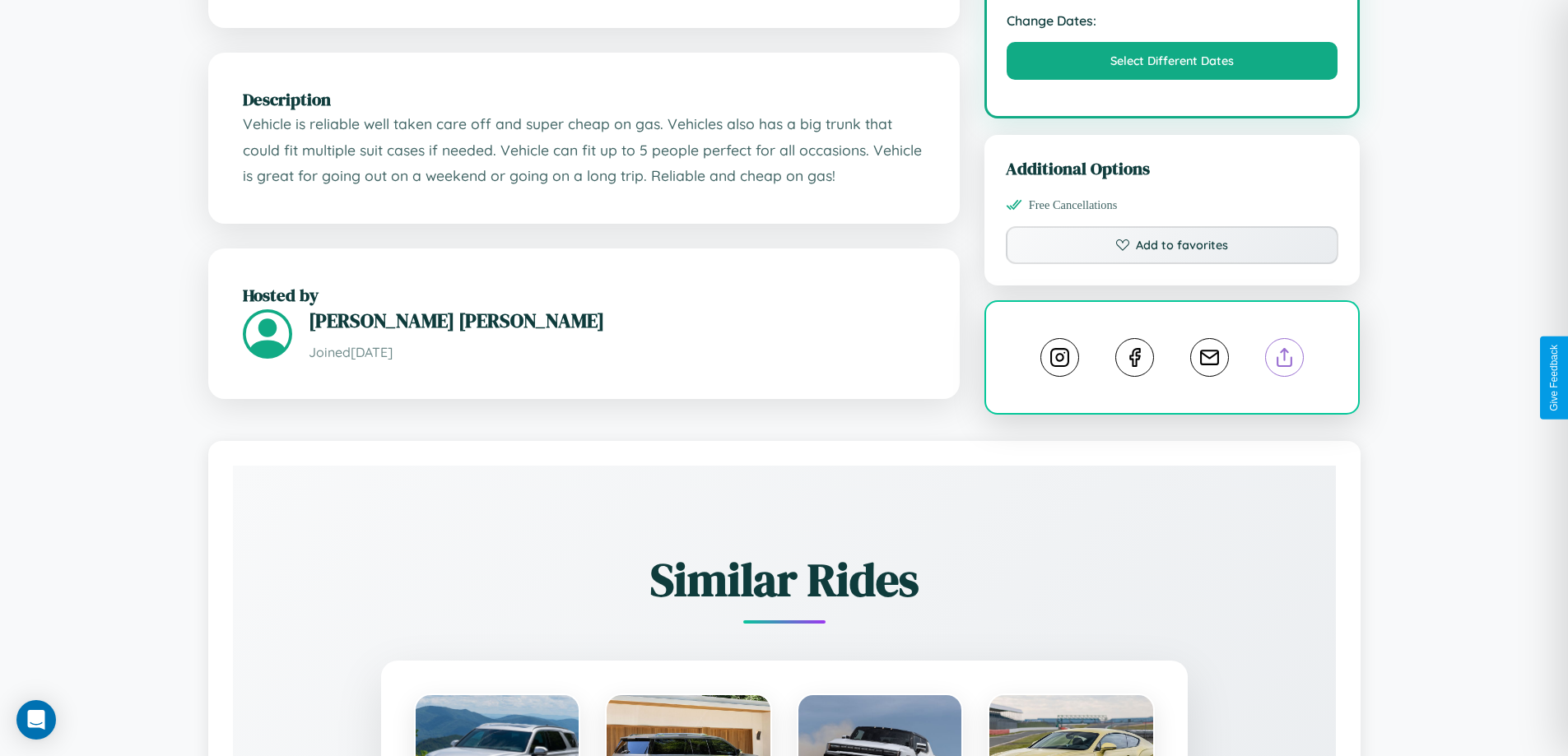
click at [1285, 360] on line at bounding box center [1285, 354] width 0 height 11
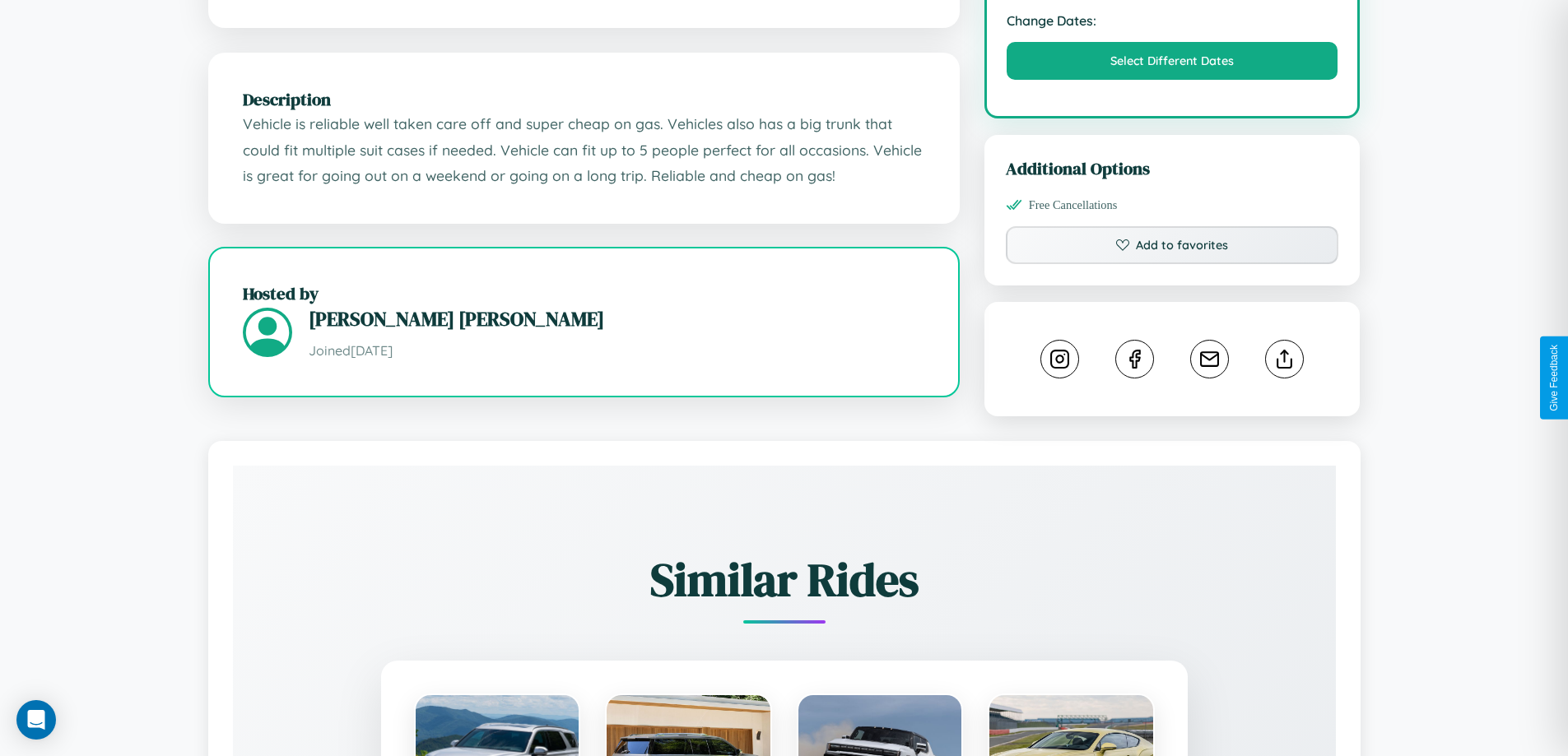
scroll to position [0, 0]
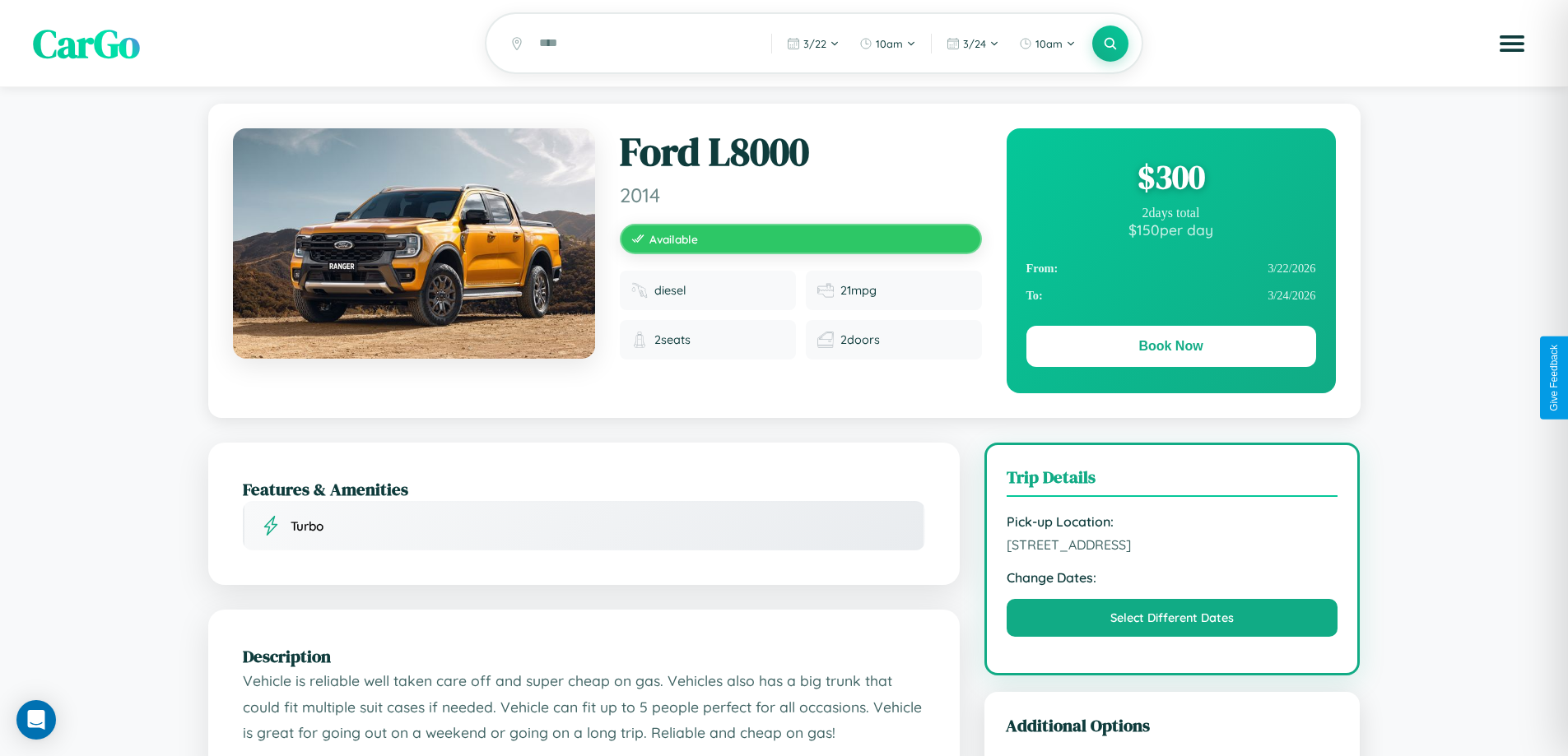
click at [1171, 179] on div "$ 300" at bounding box center [1171, 177] width 290 height 45
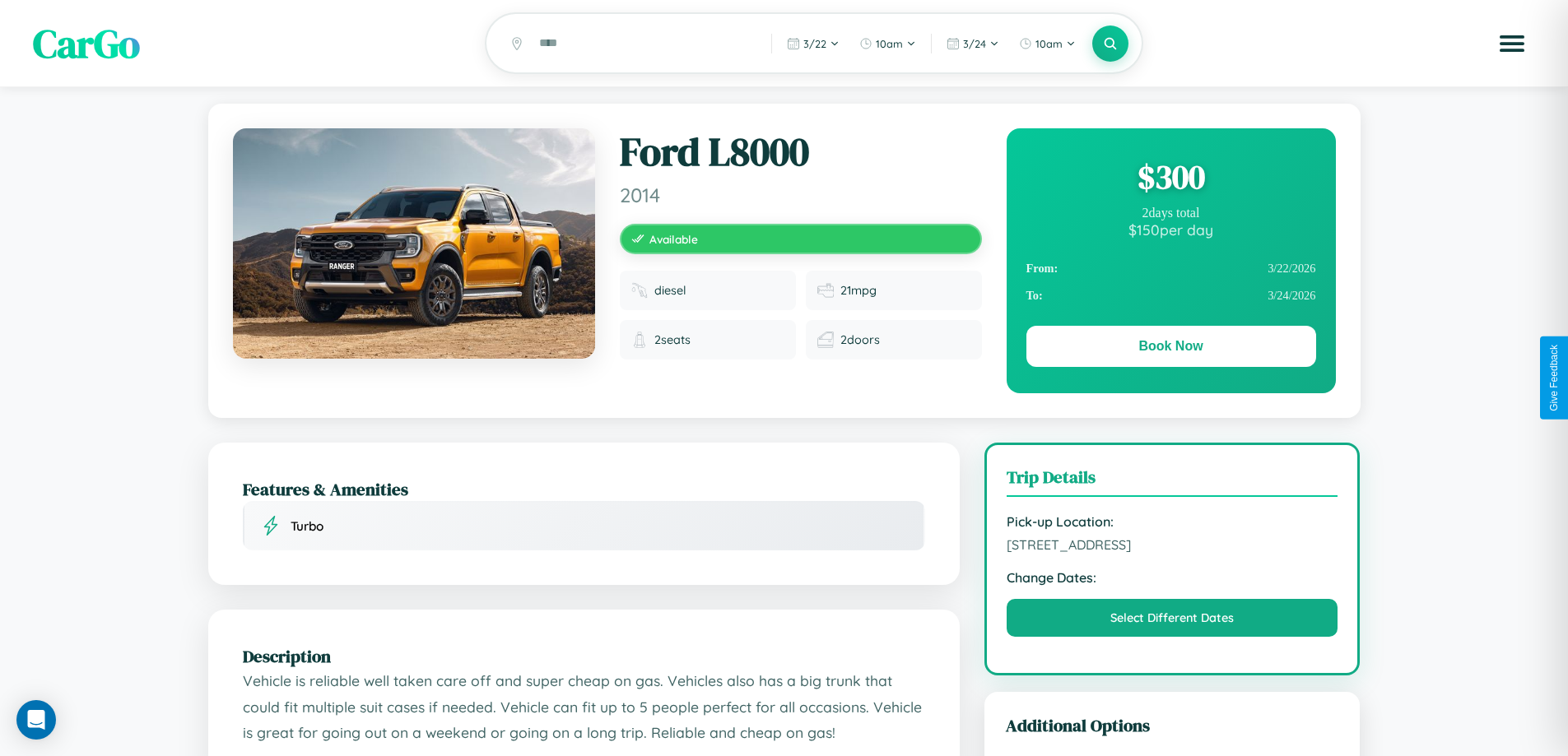
click at [1171, 179] on div "$ 300" at bounding box center [1171, 177] width 290 height 45
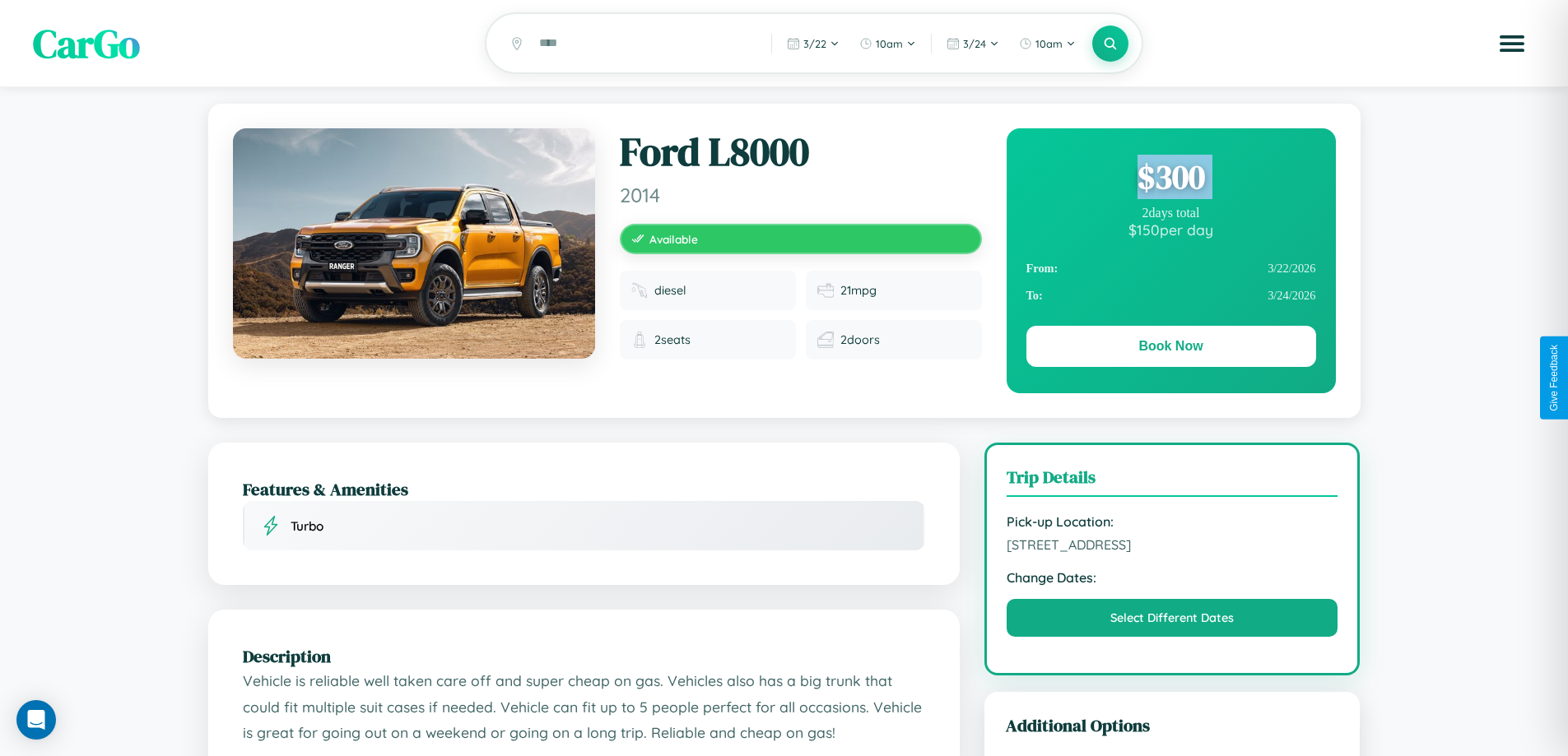
click at [1171, 179] on div "$ 300" at bounding box center [1171, 177] width 290 height 45
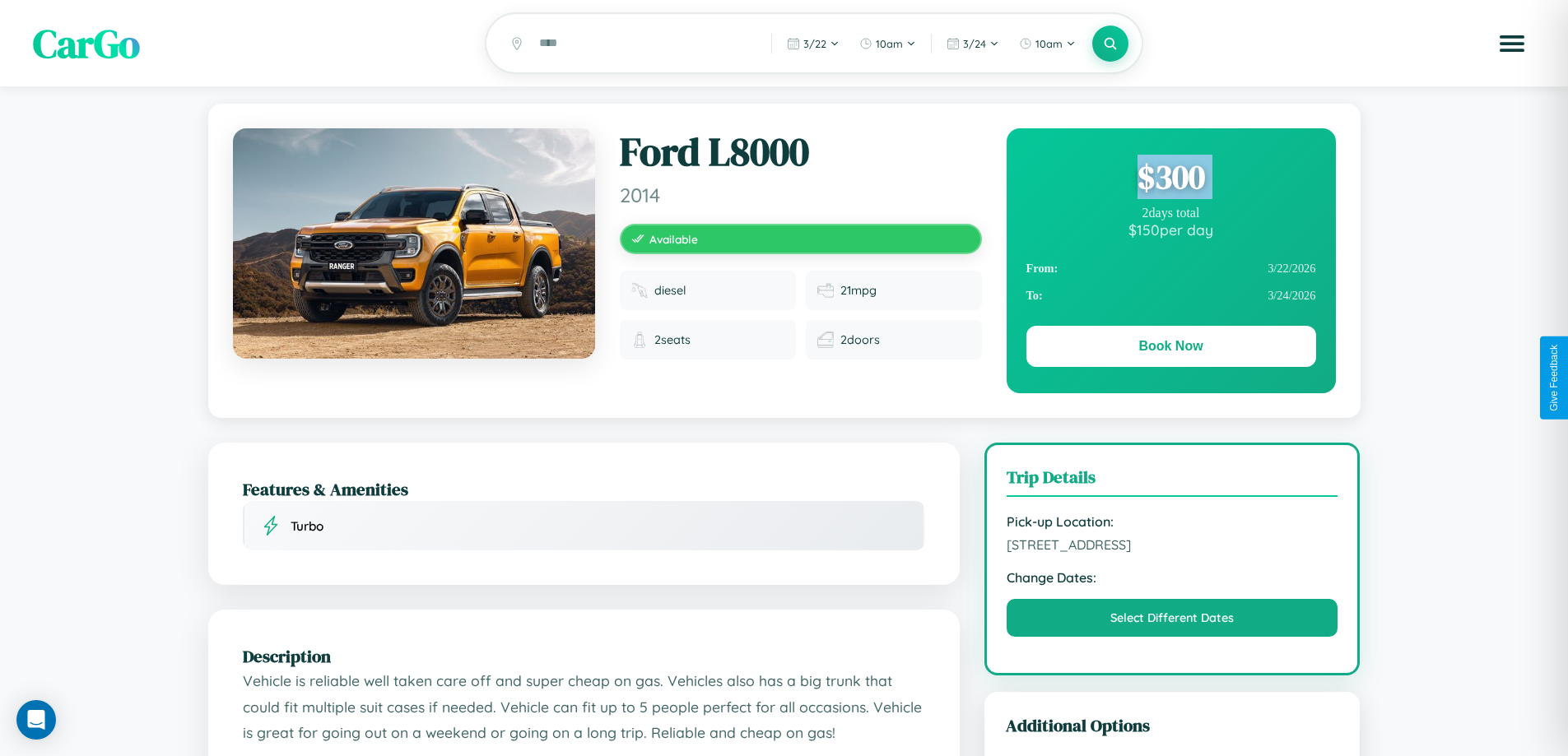
click at [1171, 179] on div "$ 300" at bounding box center [1171, 177] width 290 height 45
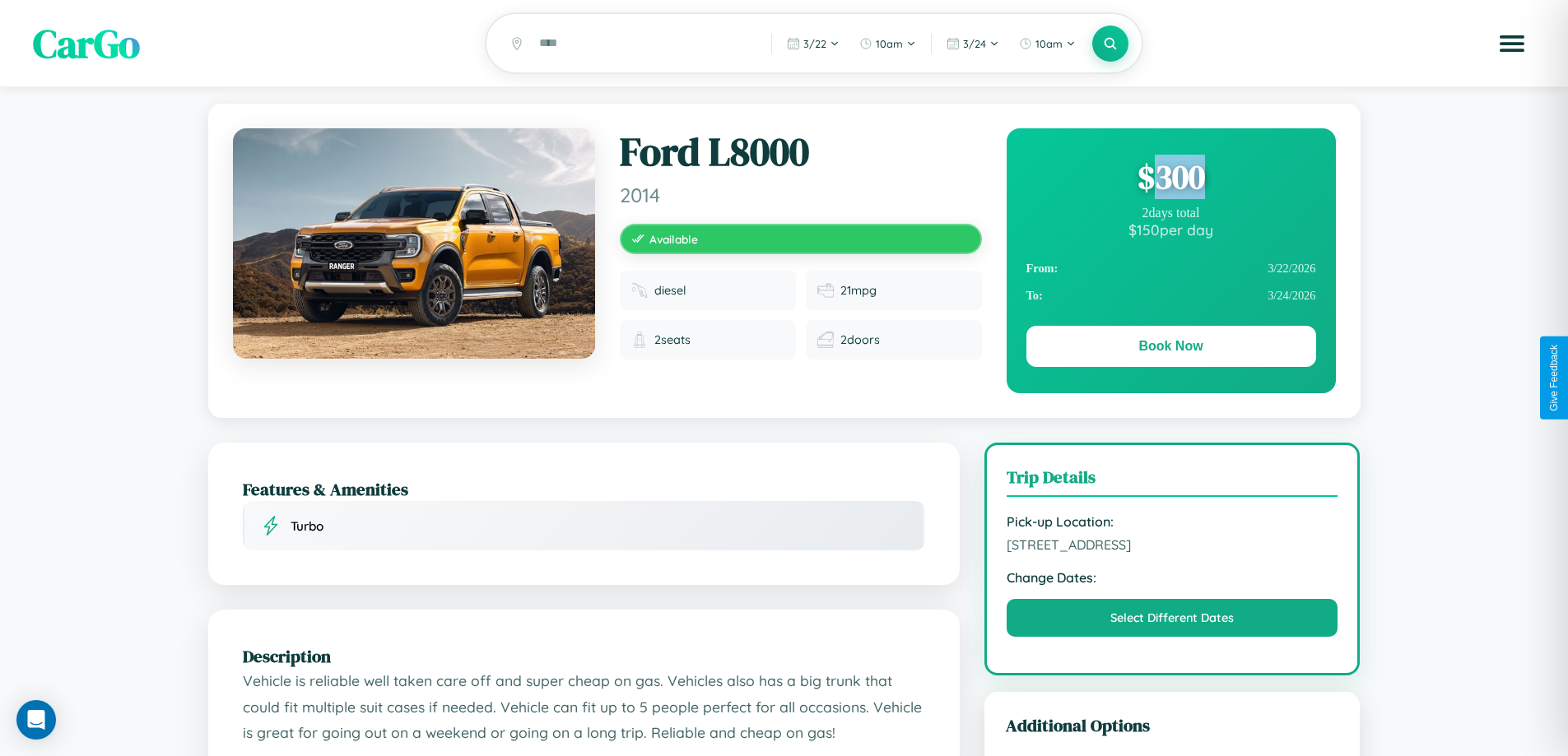
click at [1171, 179] on div "$ 300" at bounding box center [1171, 177] width 290 height 45
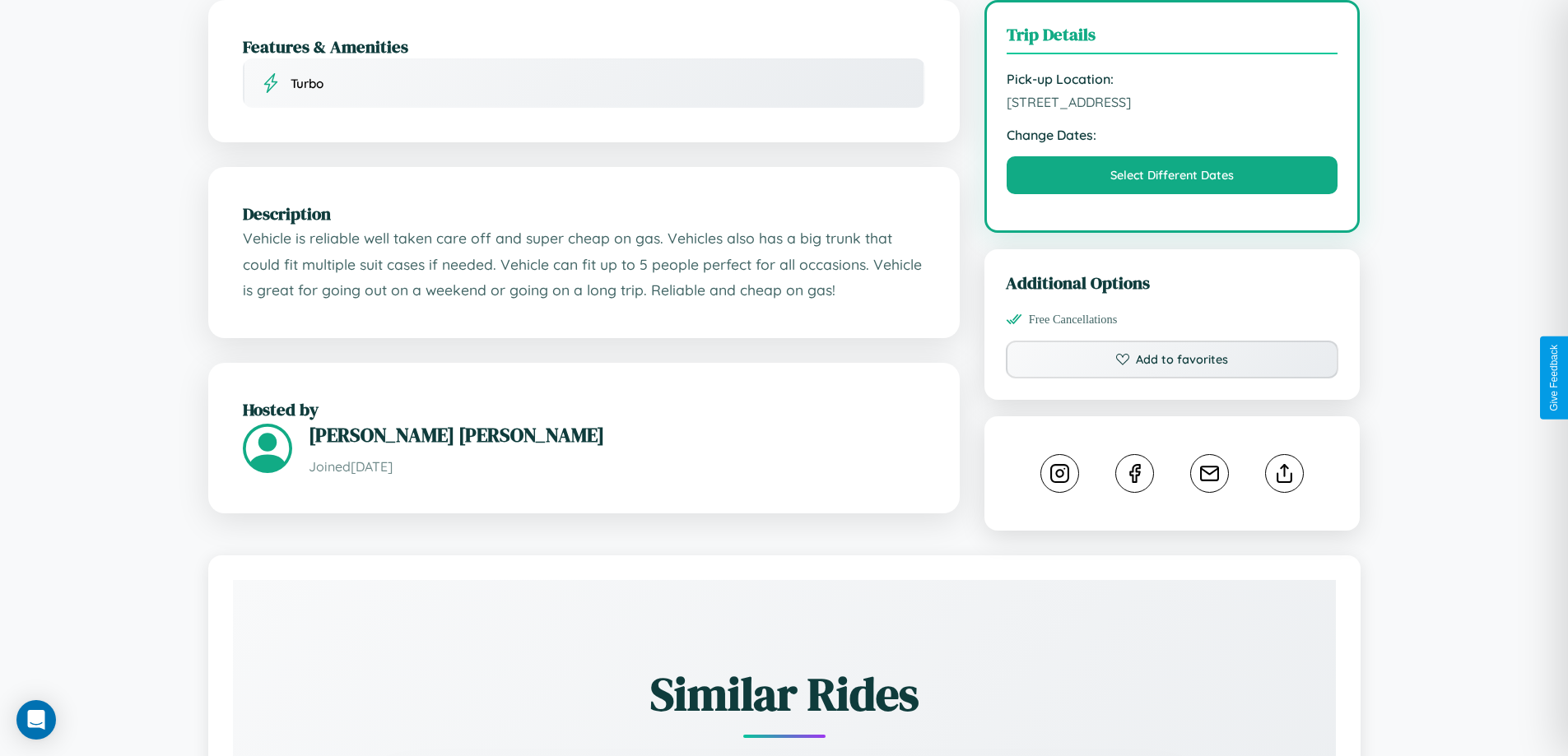
scroll to position [444, 0]
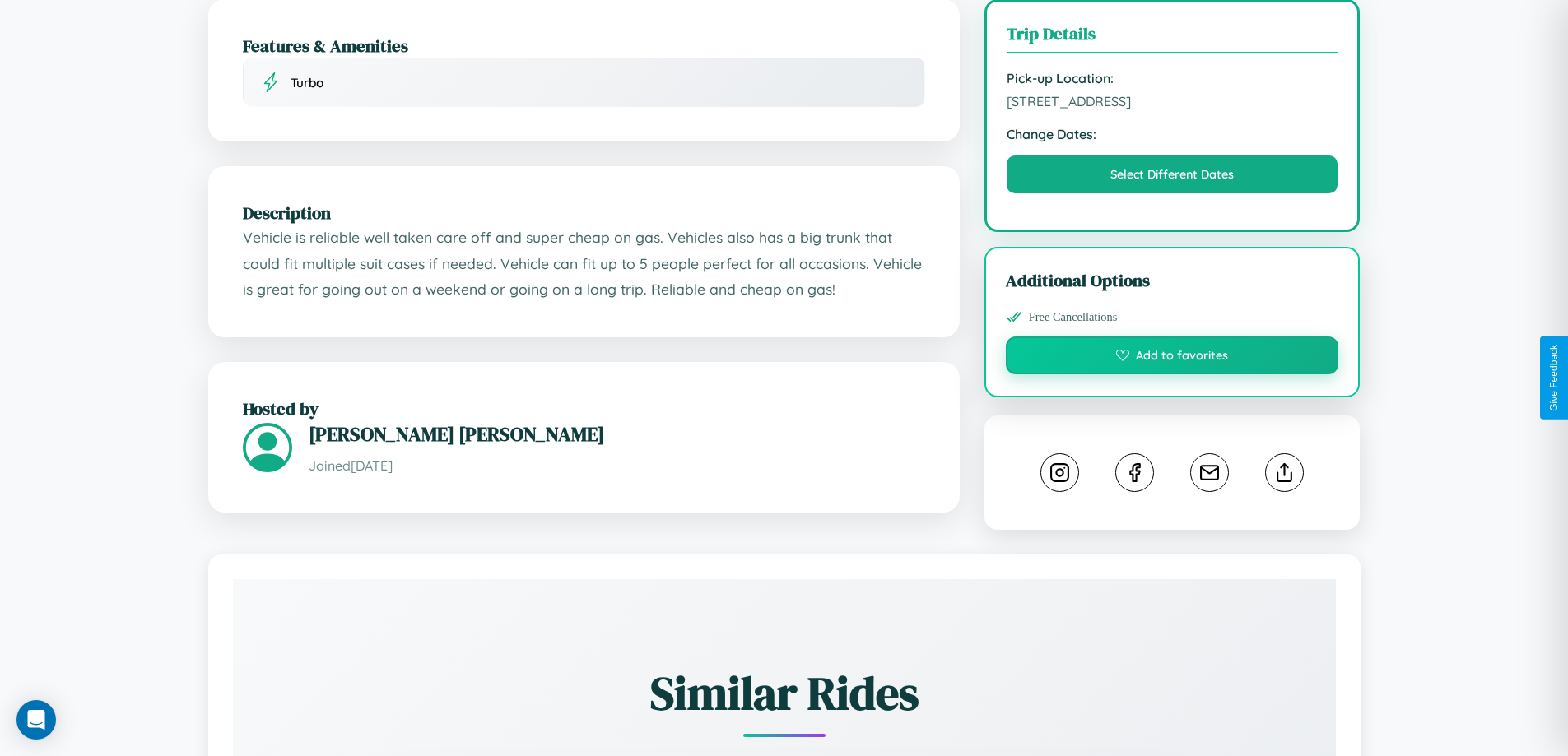
click at [1172, 374] on button "Add to favorites" at bounding box center [1172, 355] width 334 height 38
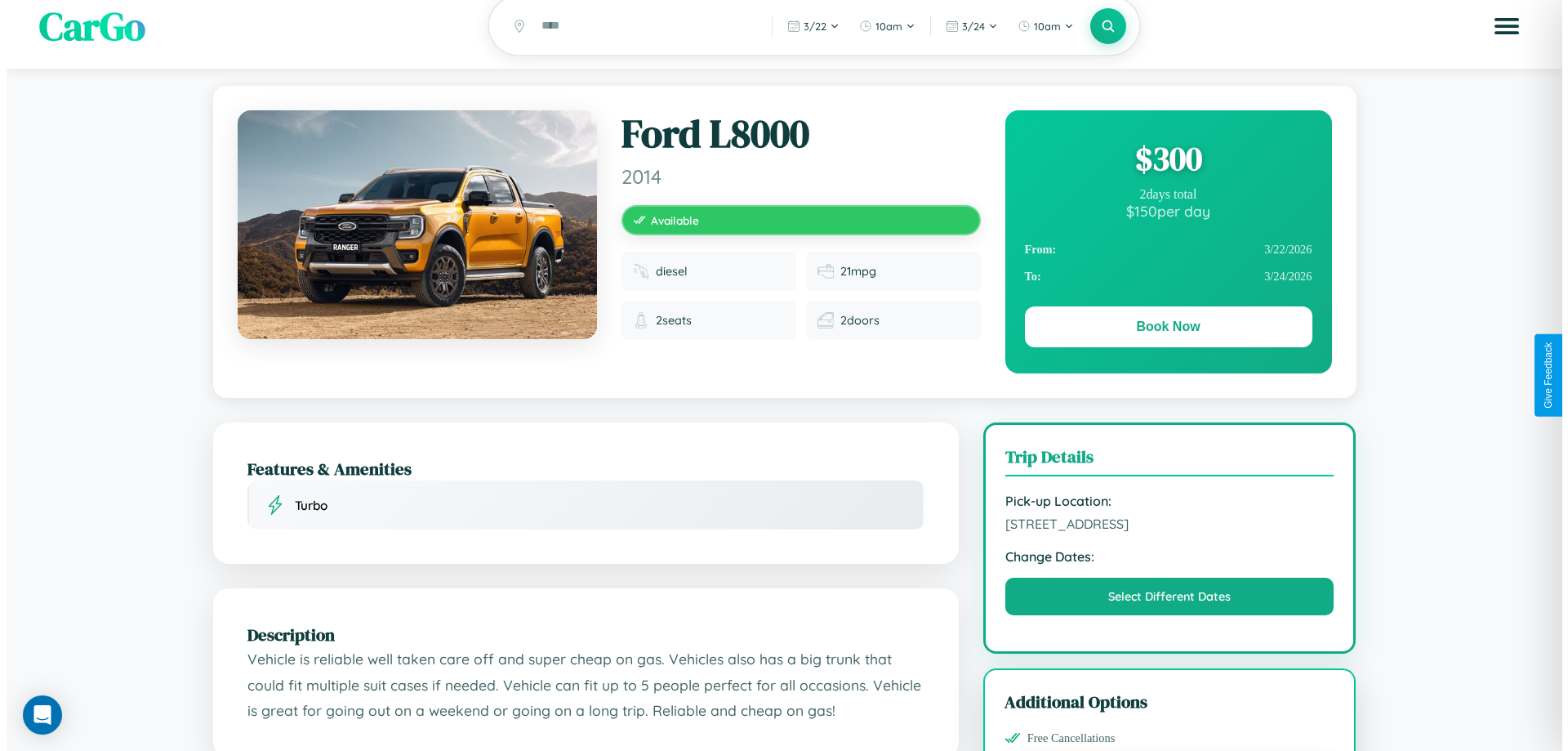
scroll to position [0, 0]
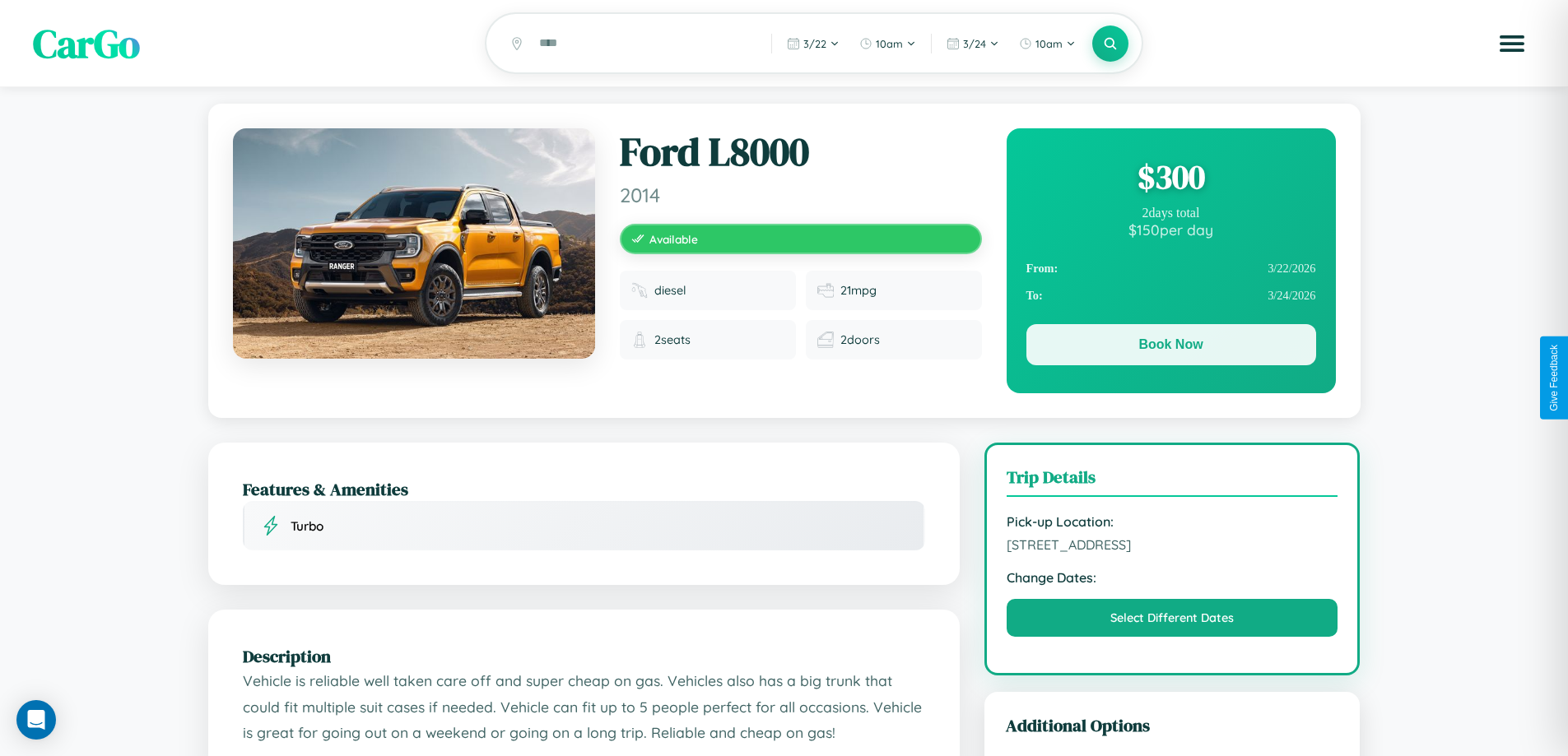
click at [1171, 349] on button "Book Now" at bounding box center [1171, 344] width 290 height 41
